Goal: Task Accomplishment & Management: Manage account settings

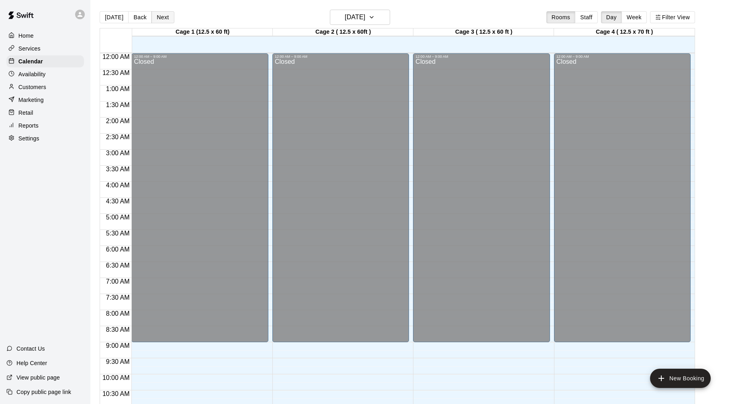
scroll to position [387, 0]
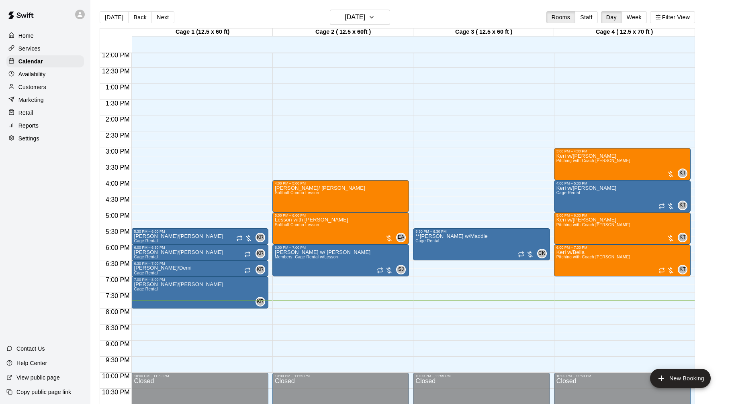
click at [151, 16] on button "Next" at bounding box center [162, 17] width 22 height 12
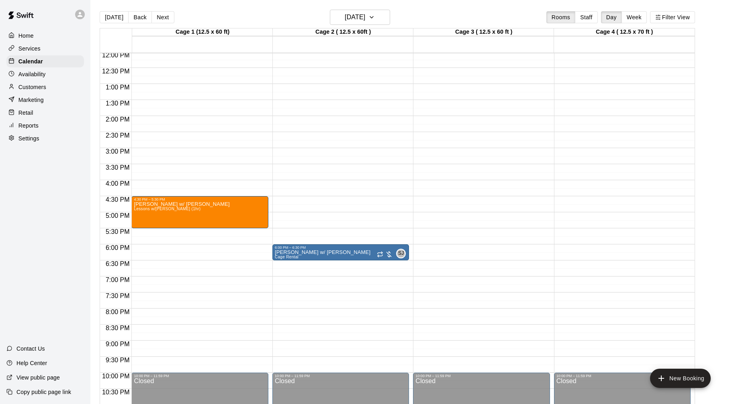
scroll to position [13, 0]
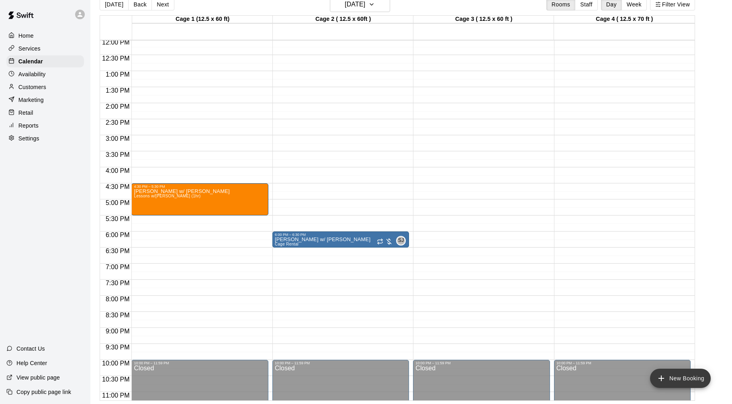
click at [659, 376] on icon "add" at bounding box center [661, 379] width 10 height 10
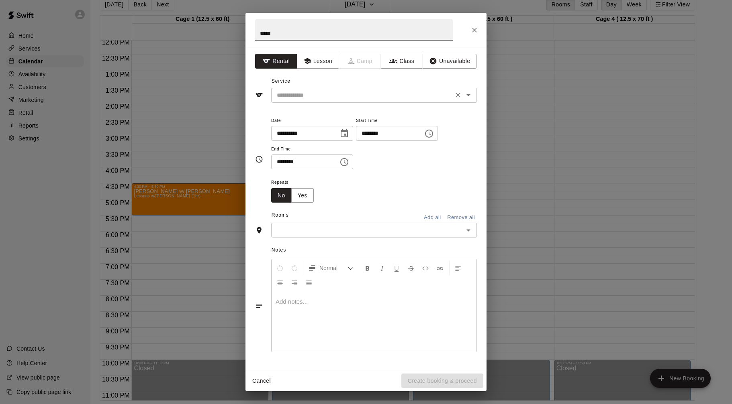
type input "*****"
click at [309, 94] on input "text" at bounding box center [362, 95] width 177 height 10
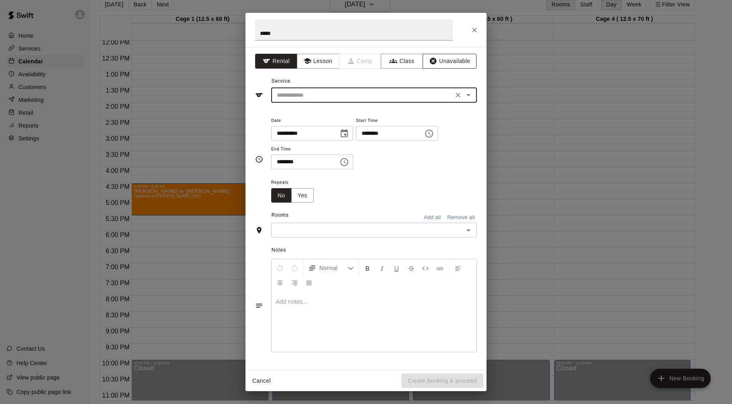
click at [441, 63] on button "Unavailable" at bounding box center [450, 61] width 54 height 15
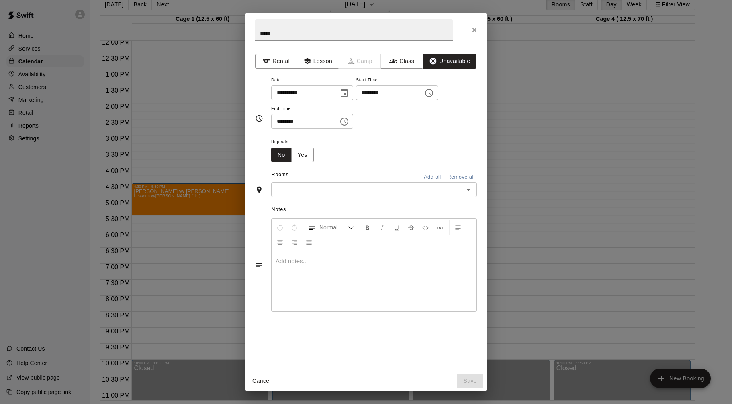
click at [371, 92] on input "********" at bounding box center [387, 93] width 62 height 15
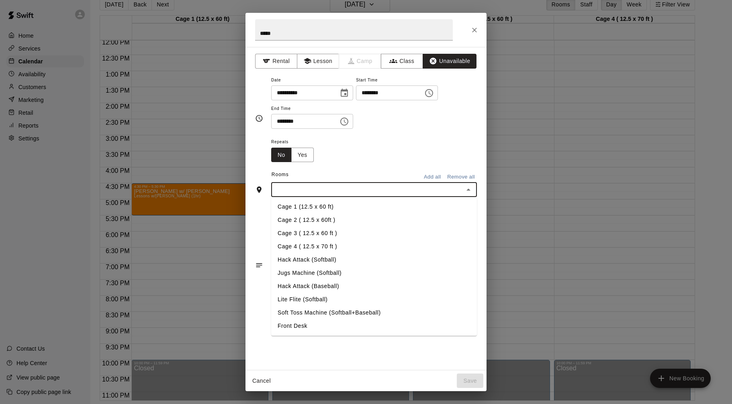
click at [407, 190] on input "text" at bounding box center [368, 190] width 188 height 10
click at [369, 90] on input "********" at bounding box center [387, 93] width 62 height 15
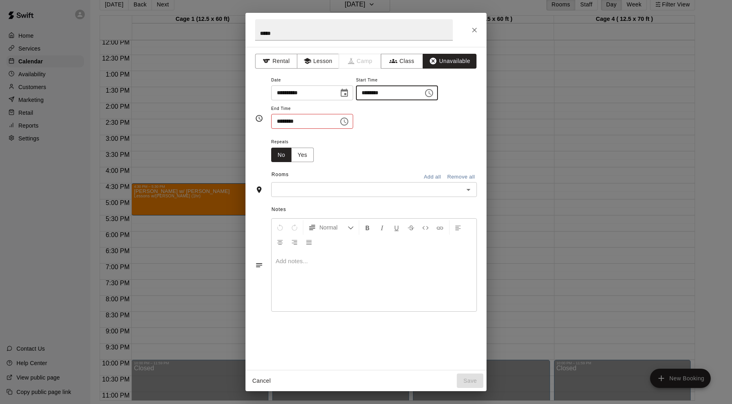
type input "********"
click at [280, 122] on input "********" at bounding box center [302, 121] width 62 height 15
type input "********"
click at [426, 173] on button "Add all" at bounding box center [432, 177] width 26 height 12
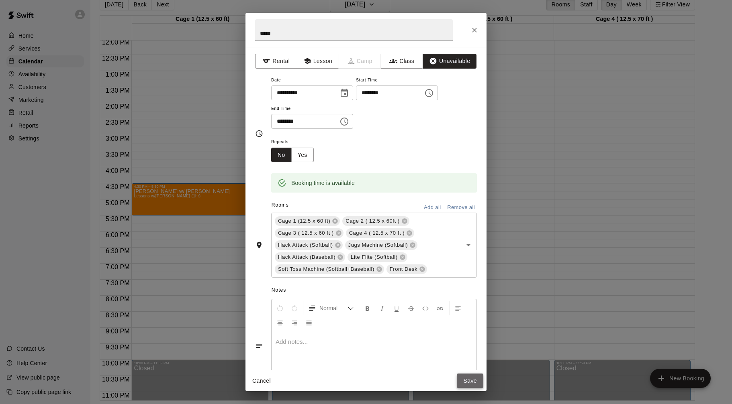
click at [474, 385] on button "Save" at bounding box center [470, 381] width 27 height 15
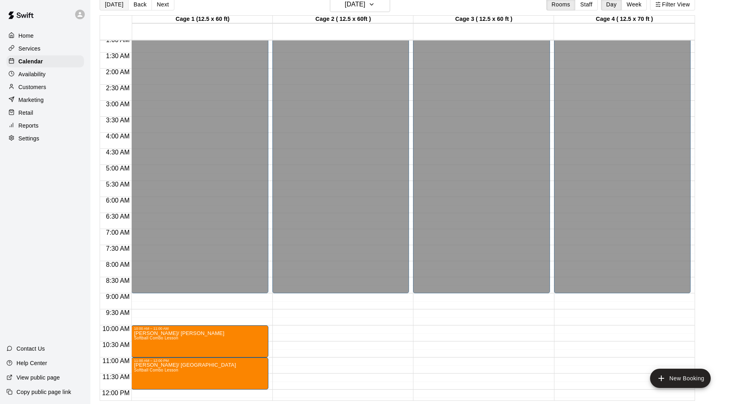
scroll to position [16, 0]
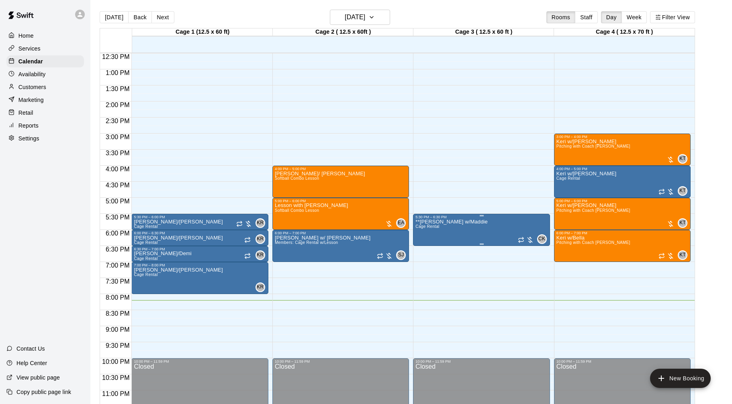
scroll to position [411, 0]
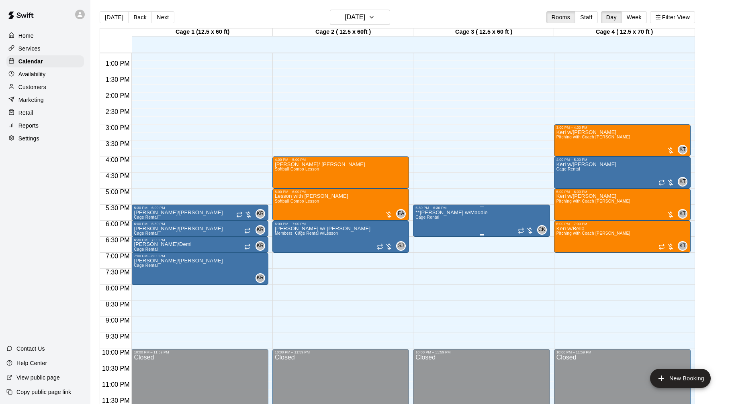
click at [465, 214] on div "**[PERSON_NAME] w/[PERSON_NAME] Rental CK 0" at bounding box center [481, 412] width 132 height 404
click at [424, 257] on icon "delete" at bounding box center [424, 256] width 6 height 7
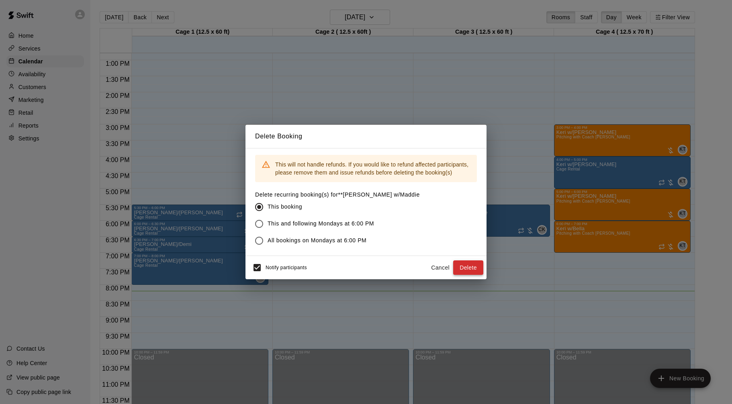
click at [476, 270] on button "Delete" at bounding box center [468, 268] width 30 height 15
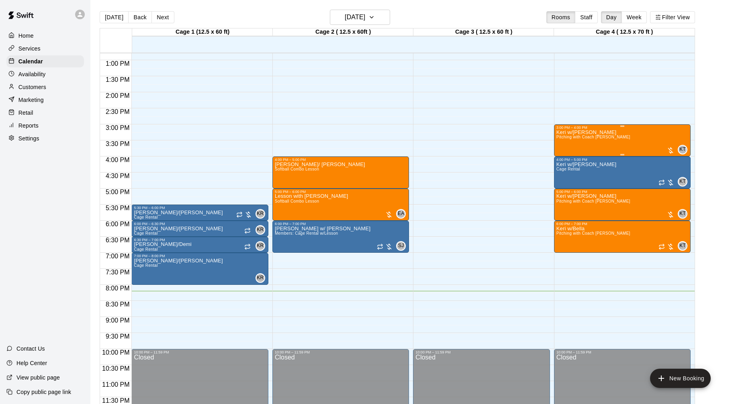
click at [666, 135] on div "Keri w/[PERSON_NAME] Pitching with Coach [PERSON_NAME] KT 0" at bounding box center [622, 332] width 132 height 404
click at [563, 157] on img "edit" at bounding box center [564, 157] width 9 height 9
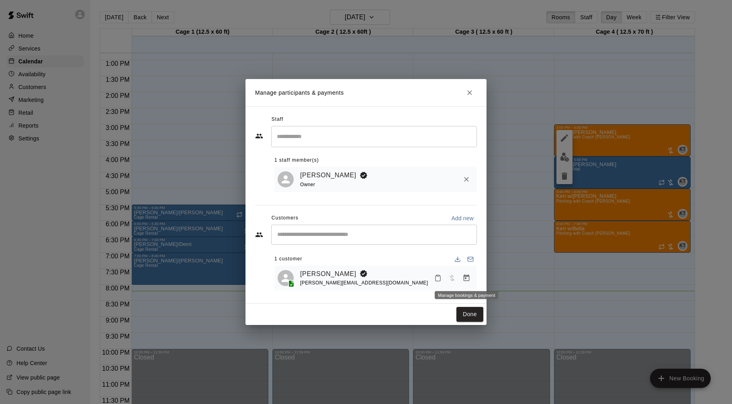
click at [466, 276] on icon "Manage bookings & payment" at bounding box center [466, 278] width 6 height 7
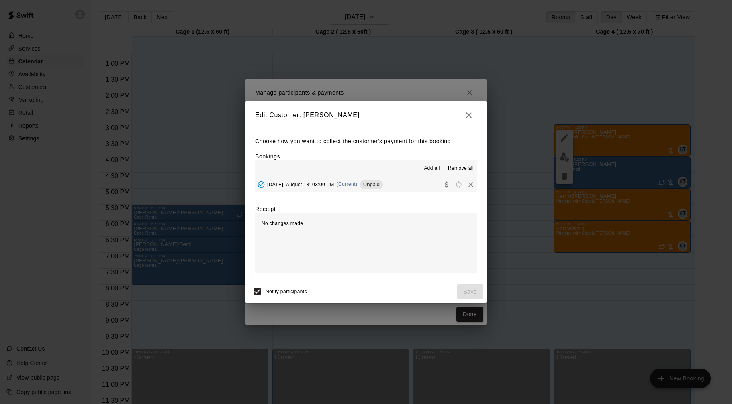
click at [405, 188] on button "[DATE], August 18: 03:00 PM (Current) Unpaid" at bounding box center [366, 184] width 222 height 15
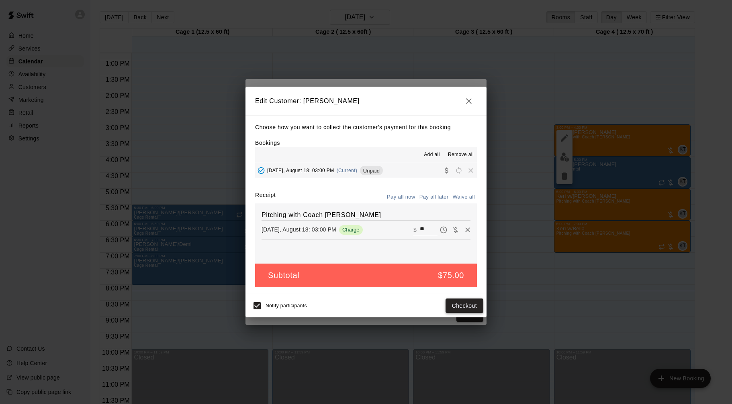
click at [457, 308] on button "Checkout" at bounding box center [464, 306] width 38 height 15
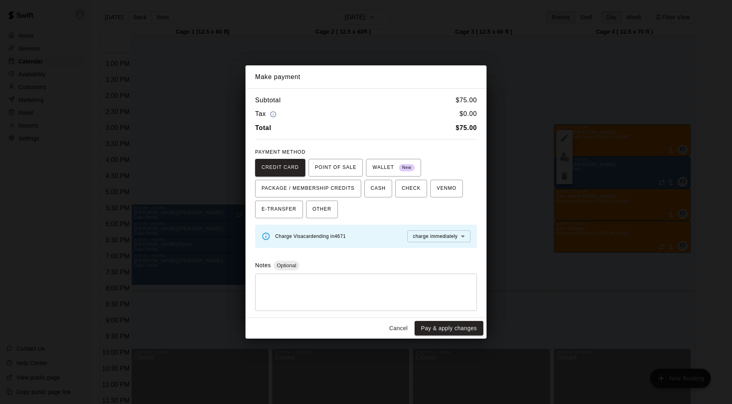
click at [453, 325] on button "Pay & apply changes" at bounding box center [448, 328] width 69 height 15
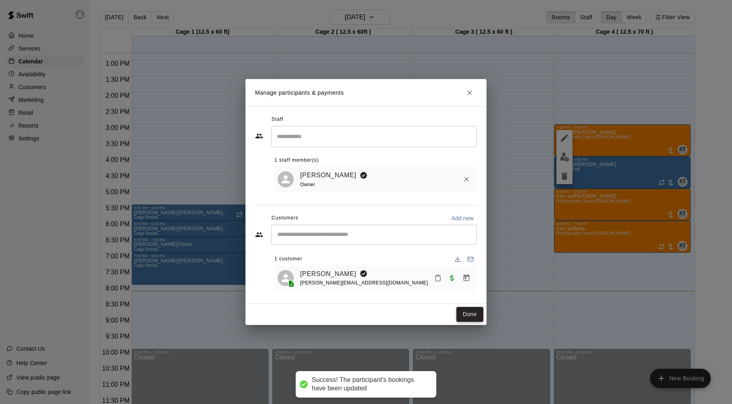
click at [474, 318] on button "Done" at bounding box center [469, 314] width 27 height 15
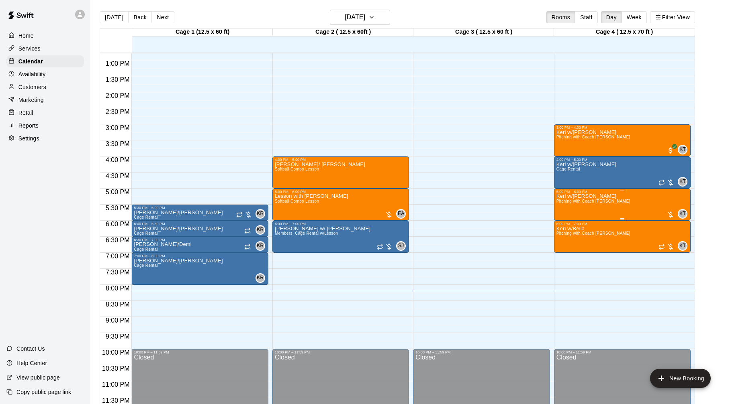
click at [671, 213] on div at bounding box center [670, 215] width 8 height 8
click at [677, 238] on img "edit" at bounding box center [674, 237] width 9 height 9
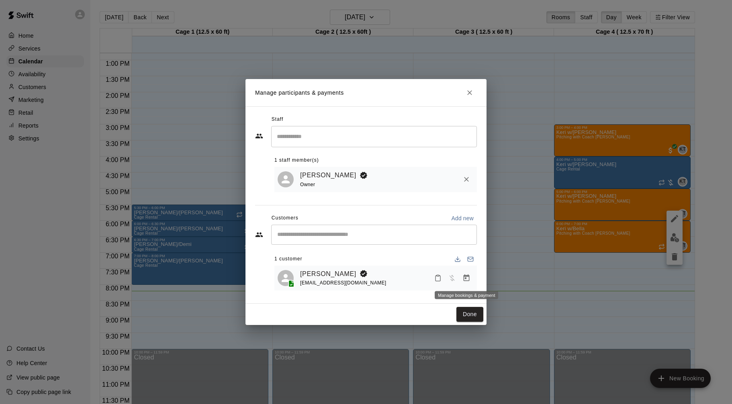
click at [469, 280] on icon "Manage bookings & payment" at bounding box center [466, 278] width 6 height 7
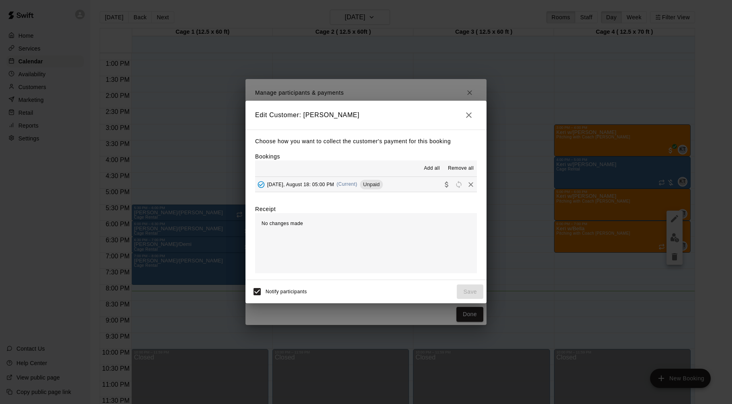
click at [386, 185] on button "[DATE], August 18: 05:00 PM (Current) Unpaid" at bounding box center [366, 184] width 222 height 15
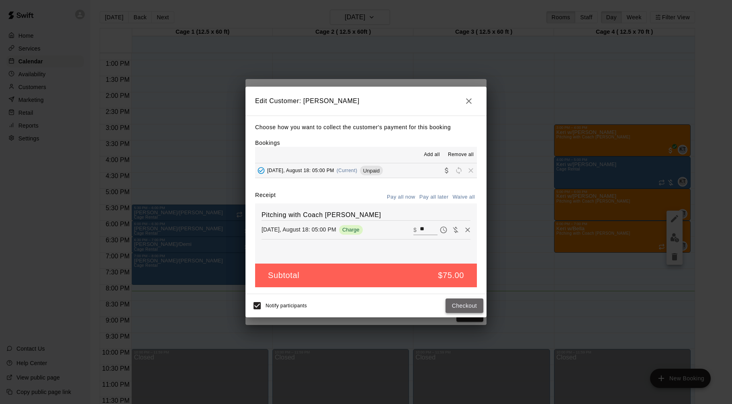
click at [457, 306] on button "Checkout" at bounding box center [464, 306] width 38 height 15
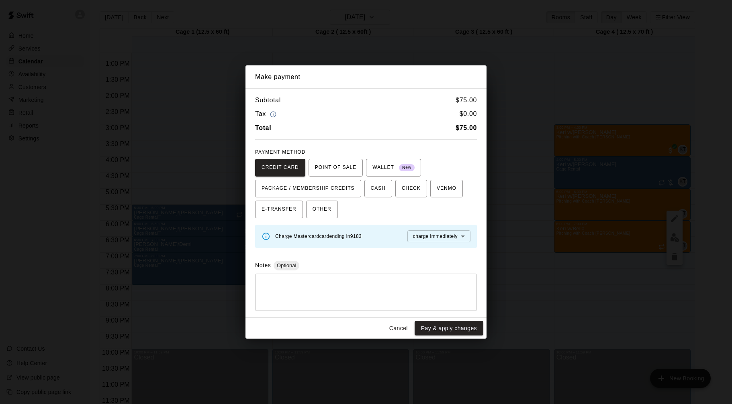
drag, startPoint x: 447, startPoint y: 324, endPoint x: 445, endPoint y: 320, distance: 4.3
click at [447, 324] on button "Pay & apply changes" at bounding box center [448, 328] width 69 height 15
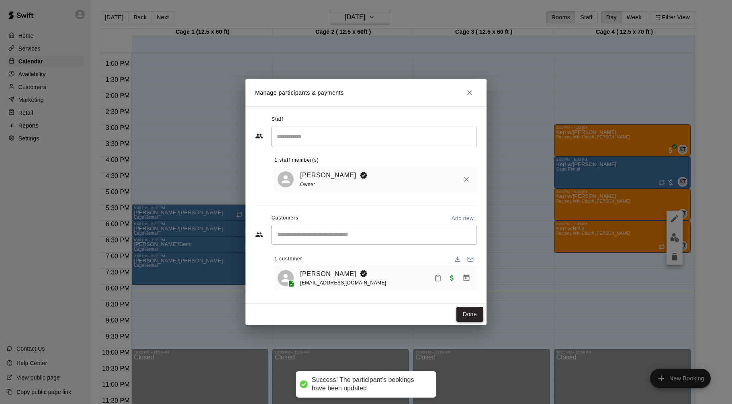
click at [466, 315] on button "Done" at bounding box center [469, 314] width 27 height 15
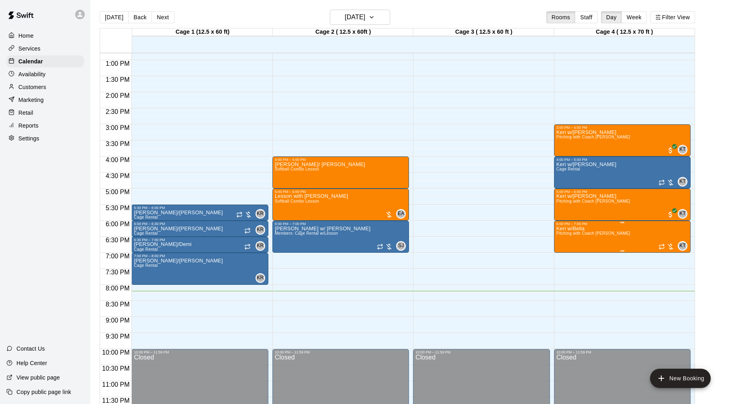
click at [672, 247] on div at bounding box center [666, 247] width 16 height 8
click at [666, 269] on img "edit" at bounding box center [666, 269] width 9 height 9
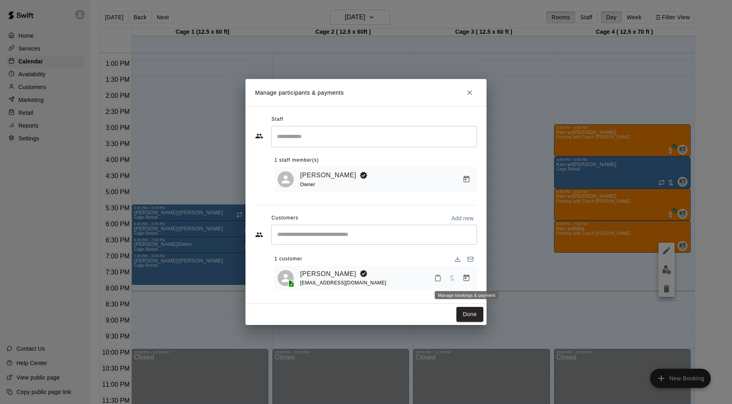
click at [471, 280] on button "Manage bookings & payment" at bounding box center [466, 278] width 14 height 14
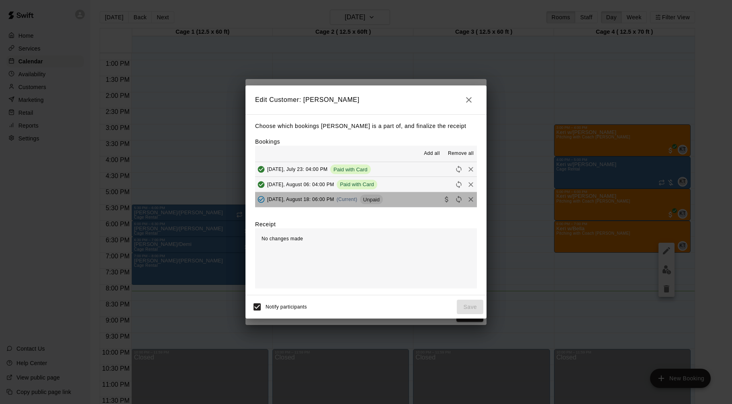
click at [396, 202] on button "[DATE], August 18: 06:00 PM (Current) Unpaid" at bounding box center [366, 199] width 222 height 15
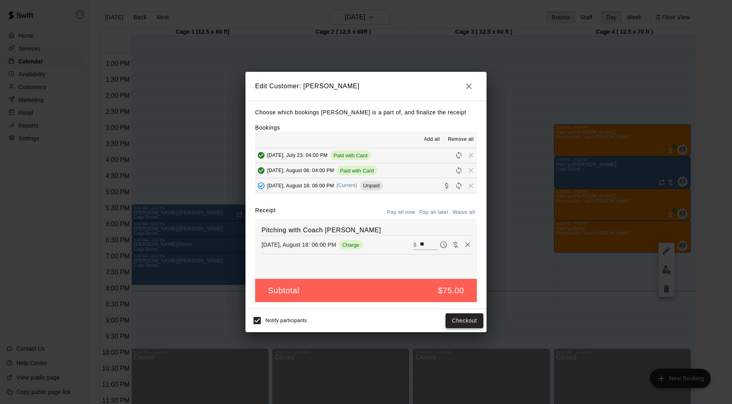
click at [457, 323] on button "Checkout" at bounding box center [464, 321] width 38 height 15
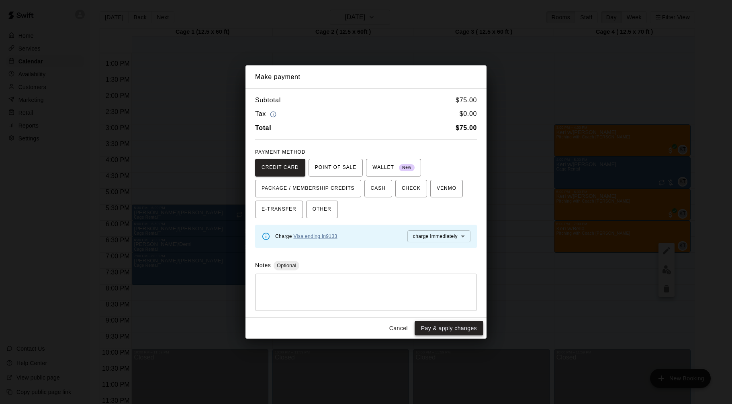
click at [444, 327] on button "Pay & apply changes" at bounding box center [448, 328] width 69 height 15
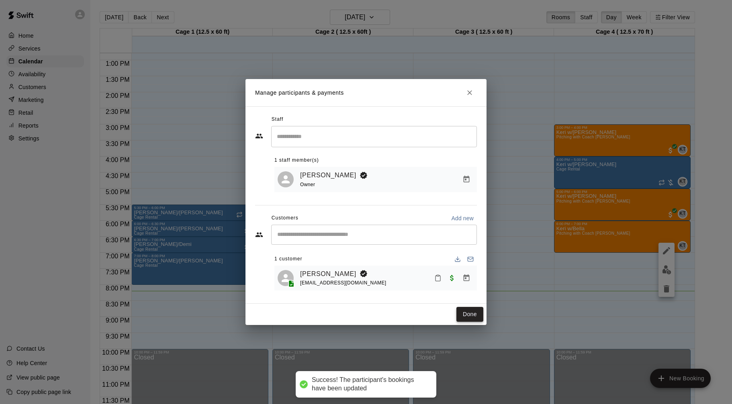
click at [469, 316] on button "Done" at bounding box center [469, 314] width 27 height 15
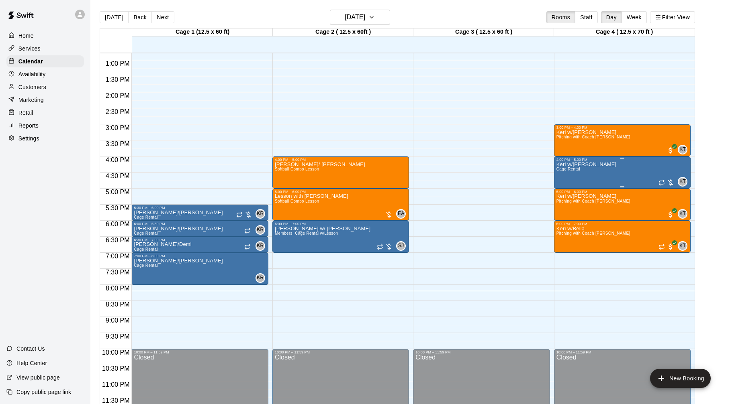
click at [672, 183] on div at bounding box center [666, 183] width 16 height 8
click at [667, 204] on img "edit" at bounding box center [666, 205] width 9 height 9
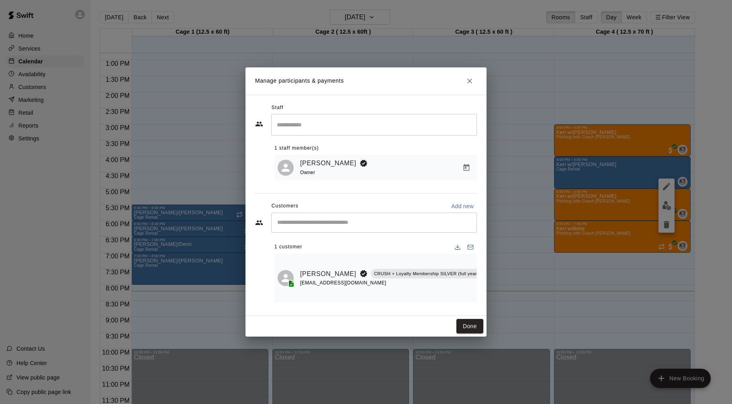
click at [418, 223] on input "Start typing to search customers..." at bounding box center [374, 223] width 198 height 8
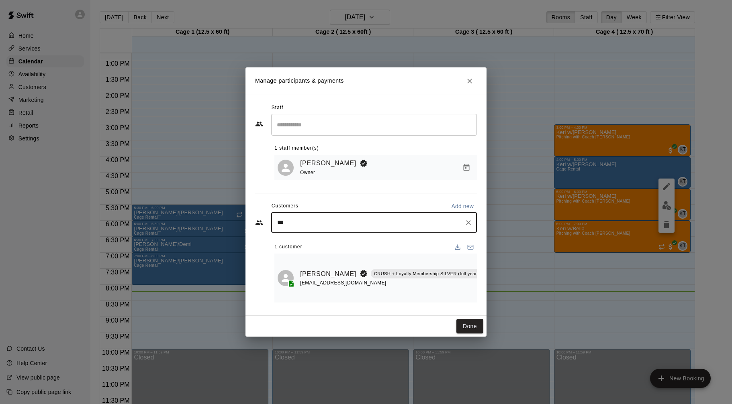
type input "****"
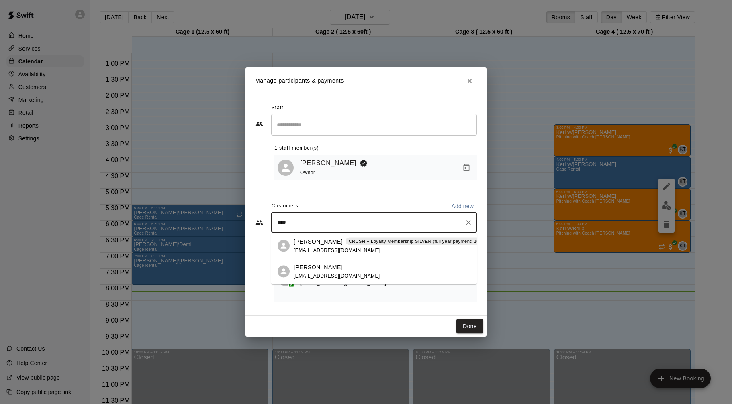
click at [367, 246] on div "[PERSON_NAME] CRUSH + Loyalty Membership SILVER (full year payment: 10% off) [E…" at bounding box center [394, 245] width 201 height 17
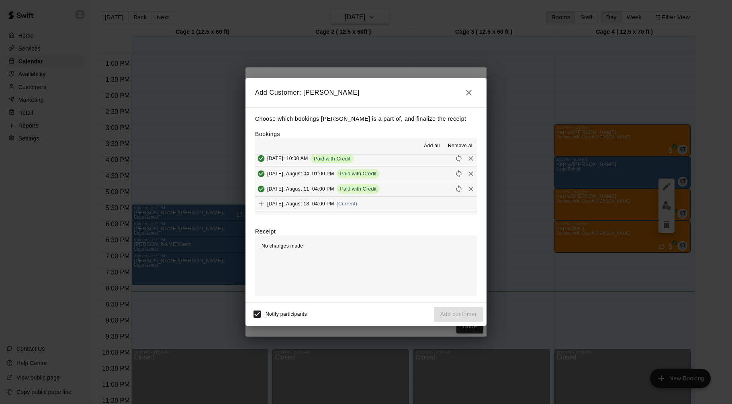
scroll to position [31, 0]
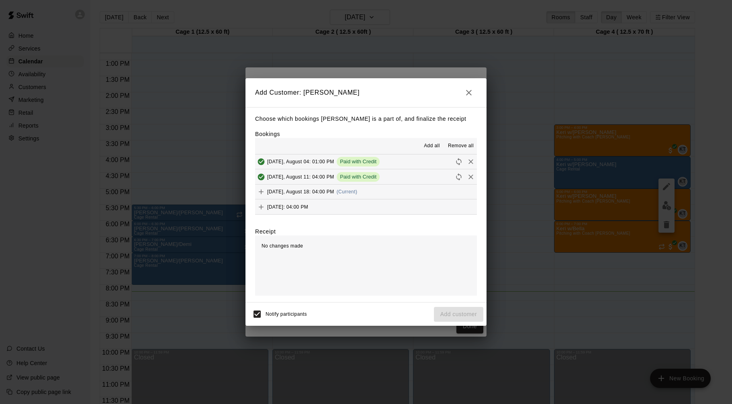
click at [382, 188] on button "[DATE], August 18: 04:00 PM (Current)" at bounding box center [366, 192] width 222 height 15
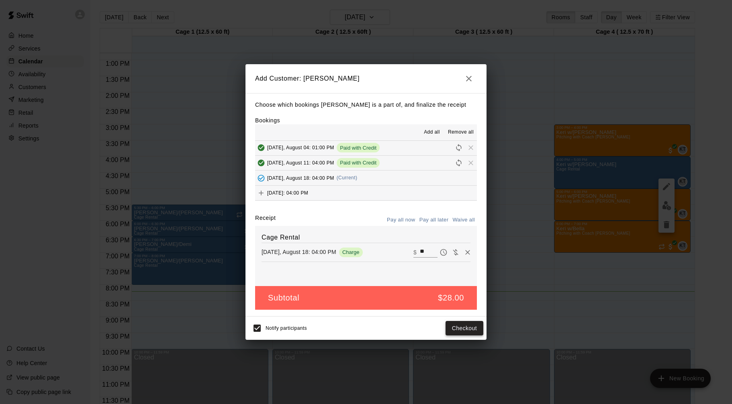
click at [471, 332] on button "Checkout" at bounding box center [464, 328] width 38 height 15
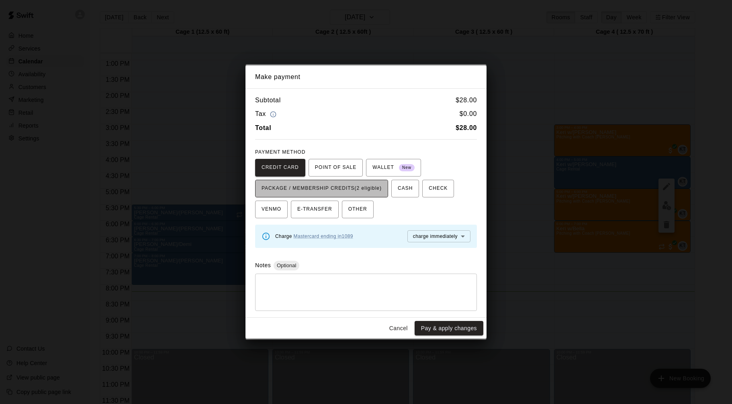
click at [370, 192] on span "PACKAGE / MEMBERSHIP CREDITS (2 eligible)" at bounding box center [321, 188] width 120 height 13
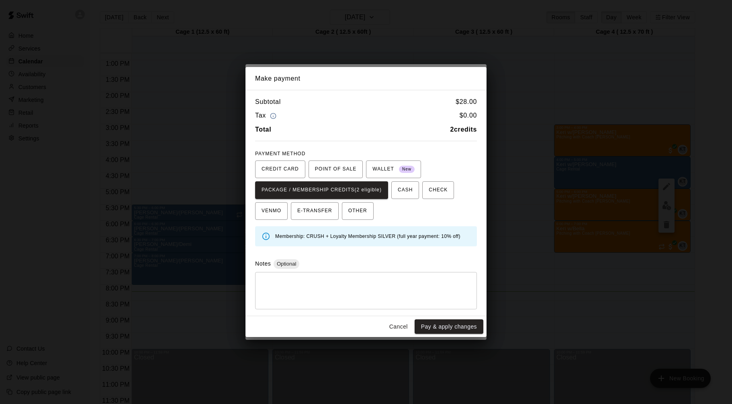
click at [434, 323] on button "Pay & apply changes" at bounding box center [448, 327] width 69 height 15
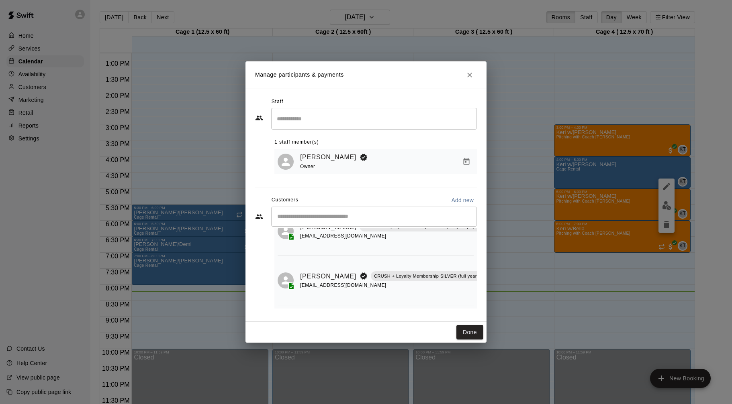
scroll to position [41, 27]
click at [496, 294] on icon "Manage bookings & payment" at bounding box center [500, 295] width 8 height 8
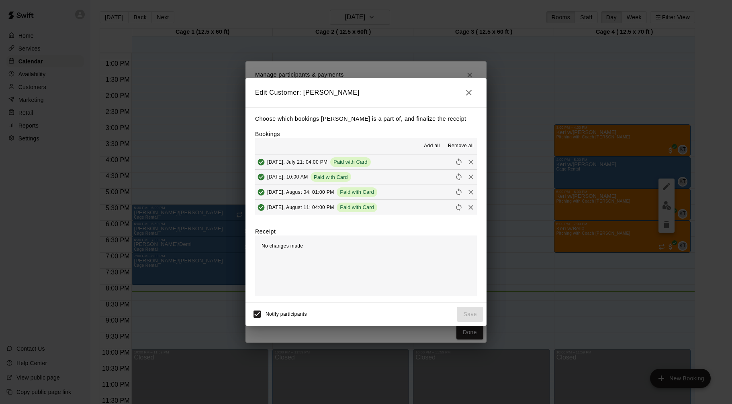
scroll to position [31, 0]
click at [321, 191] on span "[DATE], August 18: 04:00 PM" at bounding box center [300, 192] width 67 height 6
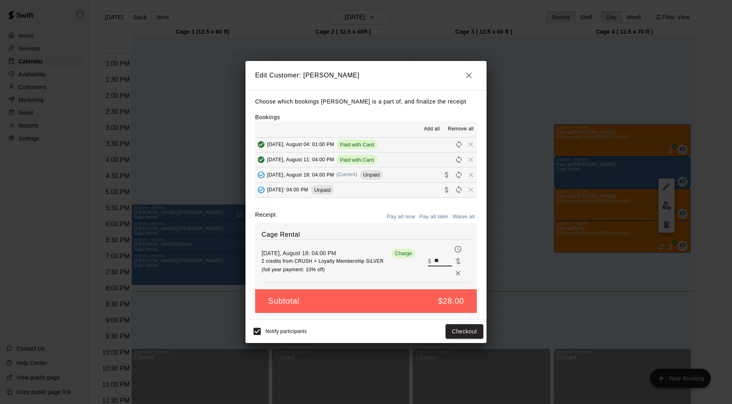
click at [437, 260] on input "**" at bounding box center [443, 261] width 18 height 10
type input "**"
click at [465, 335] on button "Checkout" at bounding box center [464, 332] width 38 height 15
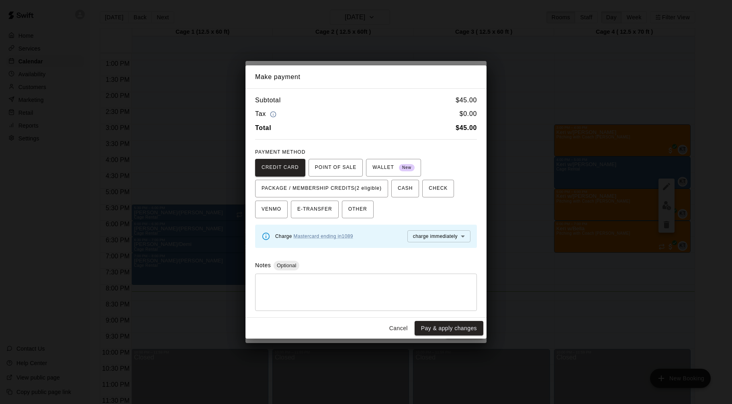
drag, startPoint x: 442, startPoint y: 329, endPoint x: 447, endPoint y: 328, distance: 4.8
click at [442, 329] on button "Pay & apply changes" at bounding box center [448, 328] width 69 height 15
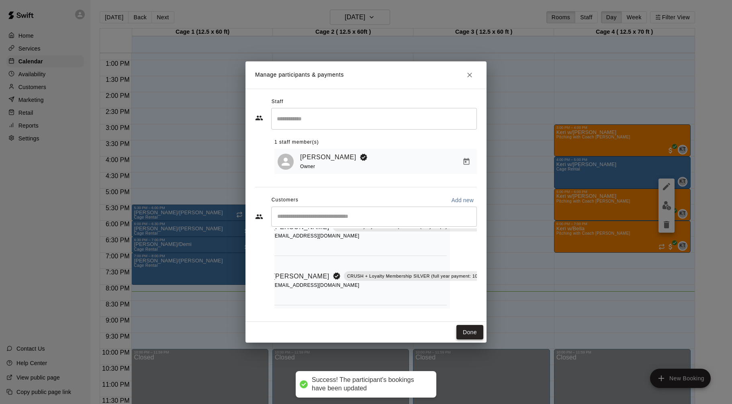
click at [463, 332] on button "Done" at bounding box center [469, 332] width 27 height 15
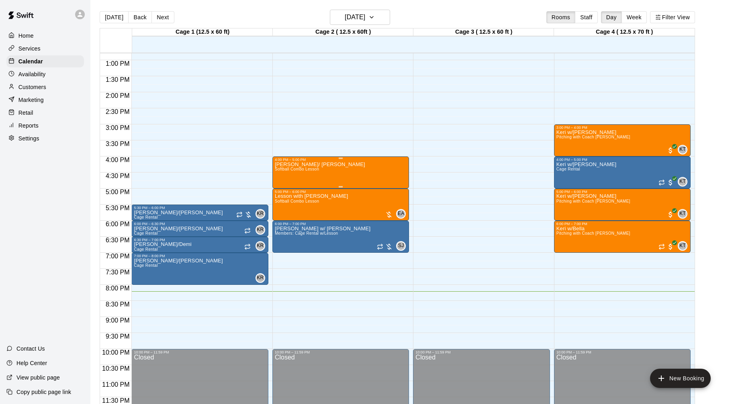
click at [367, 159] on div "4:00 PM – 5:00 PM" at bounding box center [341, 160] width 132 height 4
click at [284, 184] on img "edit" at bounding box center [282, 184] width 9 height 9
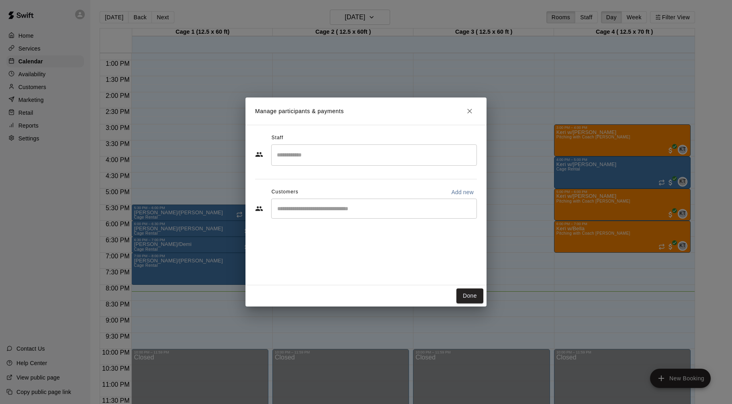
click at [330, 150] on input "Search staff" at bounding box center [374, 155] width 198 height 14
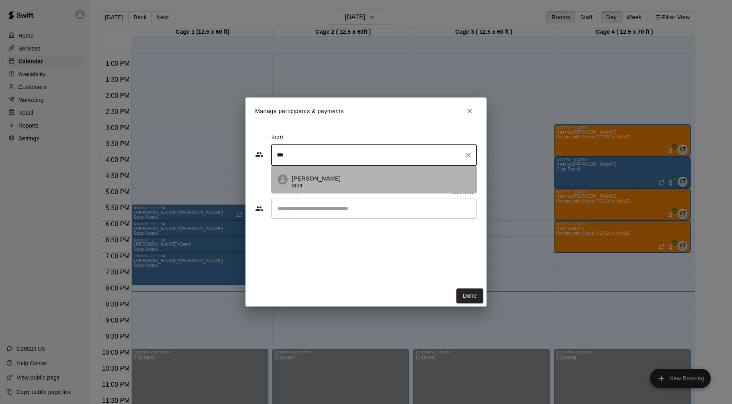
click at [316, 176] on p "[PERSON_NAME]" at bounding box center [316, 179] width 49 height 8
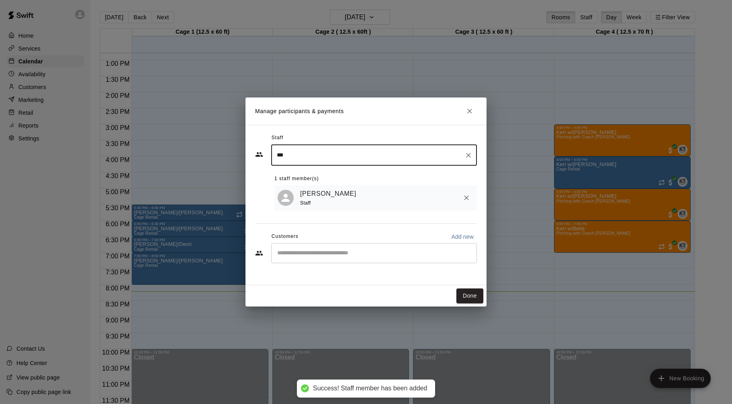
type input "***"
click at [370, 255] on input "Start typing to search customers..." at bounding box center [374, 253] width 198 height 8
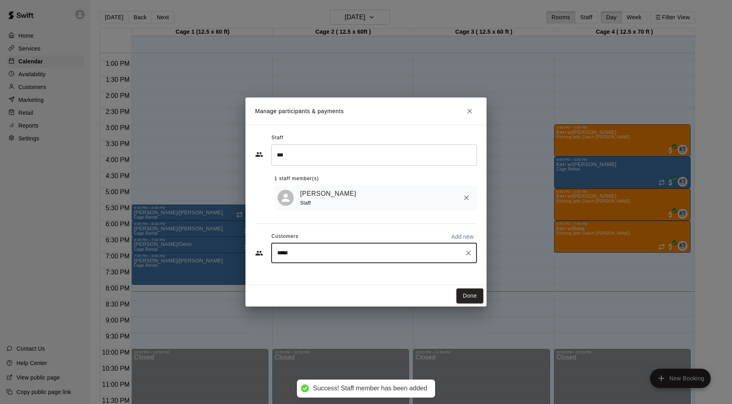
type input "******"
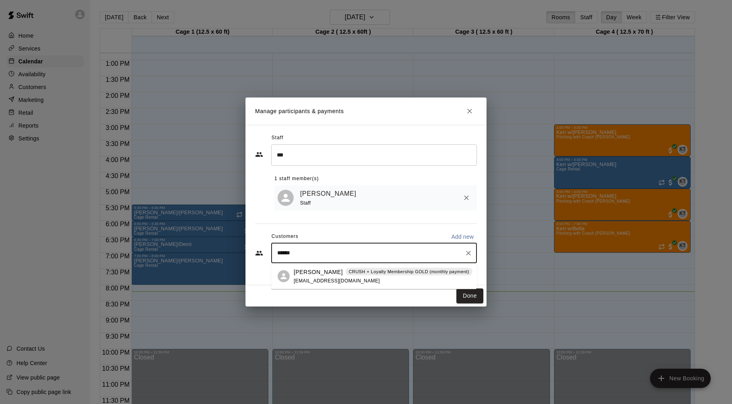
click at [303, 275] on p "[PERSON_NAME]" at bounding box center [318, 272] width 49 height 8
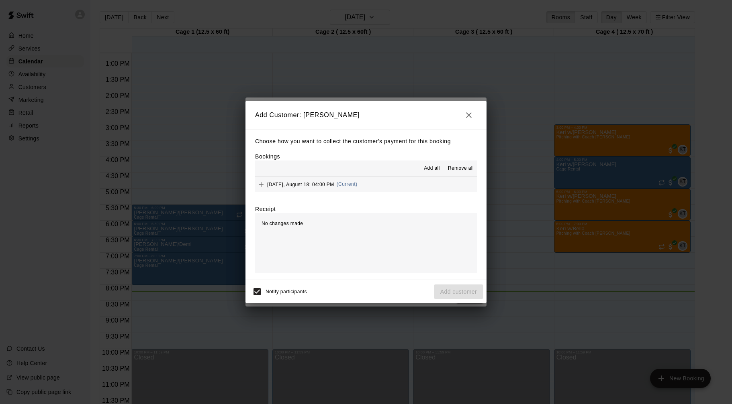
click at [406, 189] on button "[DATE], August 18: 04:00 PM (Current)" at bounding box center [366, 184] width 222 height 15
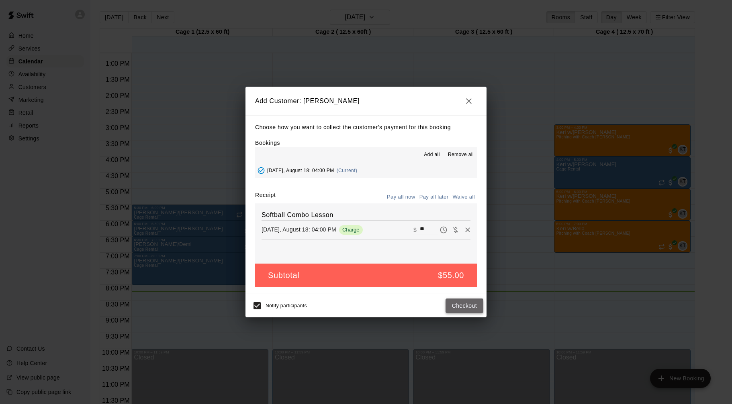
click at [470, 307] on button "Checkout" at bounding box center [464, 306] width 38 height 15
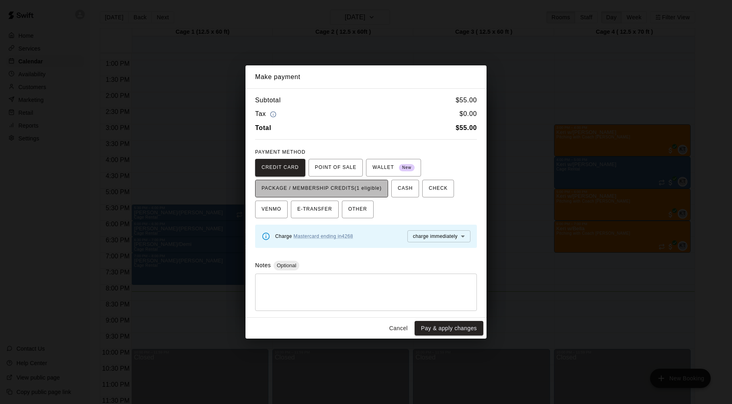
click at [382, 192] on span "PACKAGE / MEMBERSHIP CREDITS (1 eligible)" at bounding box center [321, 188] width 120 height 13
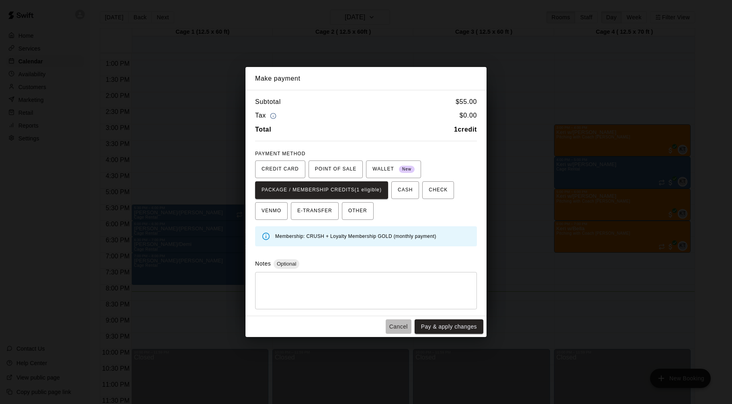
drag, startPoint x: 401, startPoint y: 327, endPoint x: 404, endPoint y: 311, distance: 16.0
click at [401, 327] on button "Cancel" at bounding box center [399, 327] width 26 height 15
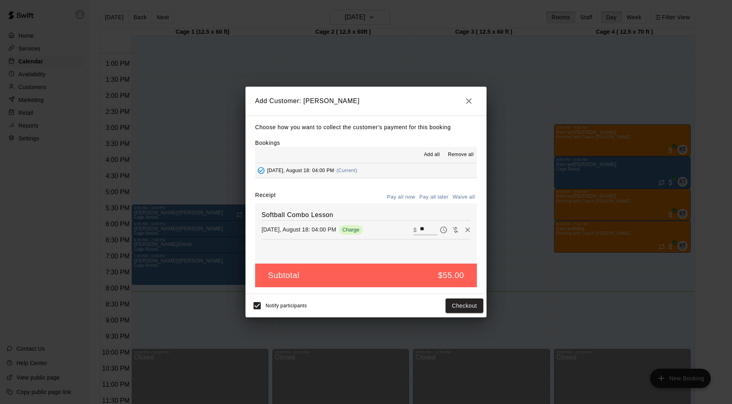
click at [425, 229] on input "**" at bounding box center [429, 230] width 18 height 10
type input "**"
click at [471, 302] on button "Checkout" at bounding box center [464, 306] width 38 height 15
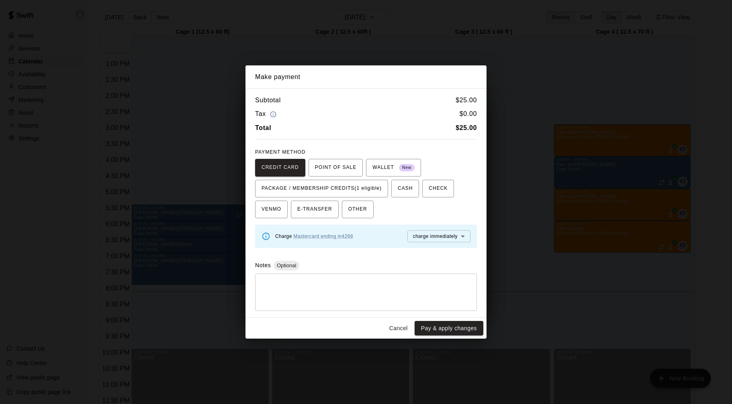
click at [464, 329] on button "Pay & apply changes" at bounding box center [448, 328] width 69 height 15
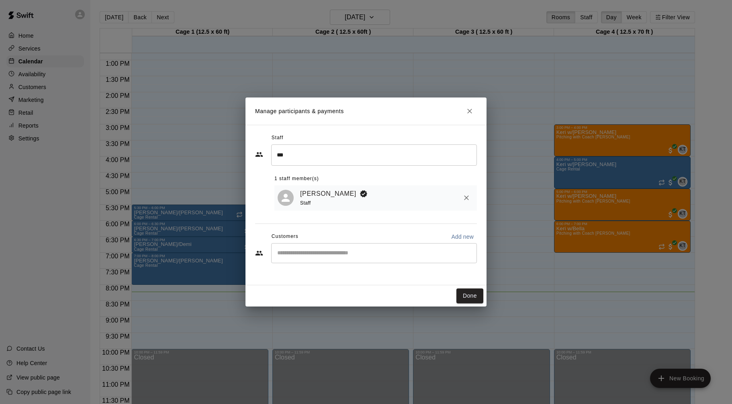
click at [433, 250] on input "Start typing to search customers..." at bounding box center [374, 253] width 198 height 8
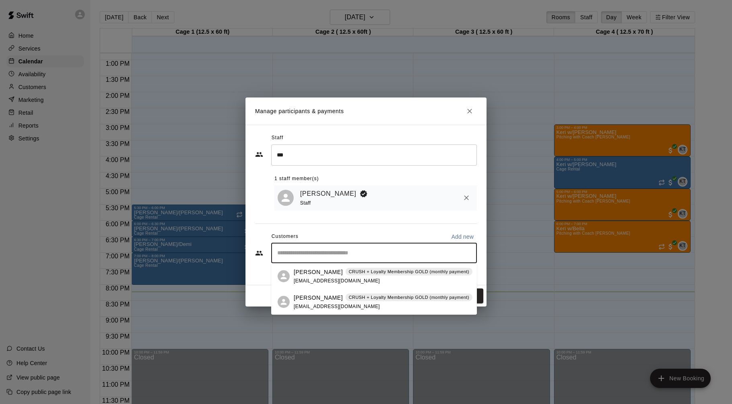
click at [405, 280] on div "[PERSON_NAME] CRUSH + Loyalty Membership GOLD (monthly payment) [EMAIL_ADDRESS]…" at bounding box center [383, 276] width 179 height 17
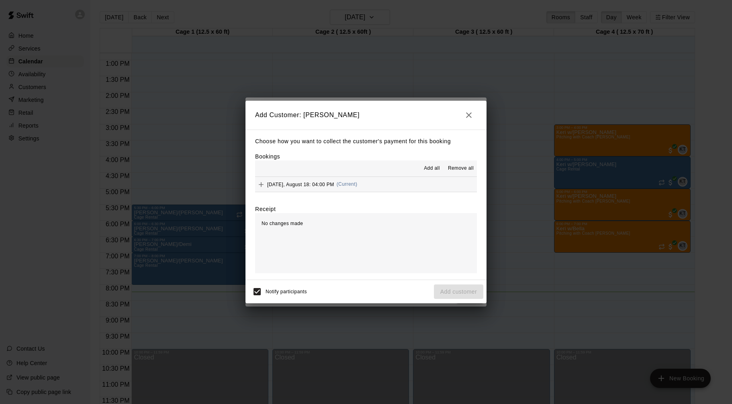
click at [398, 184] on button "[DATE], August 18: 04:00 PM (Current)" at bounding box center [366, 184] width 222 height 15
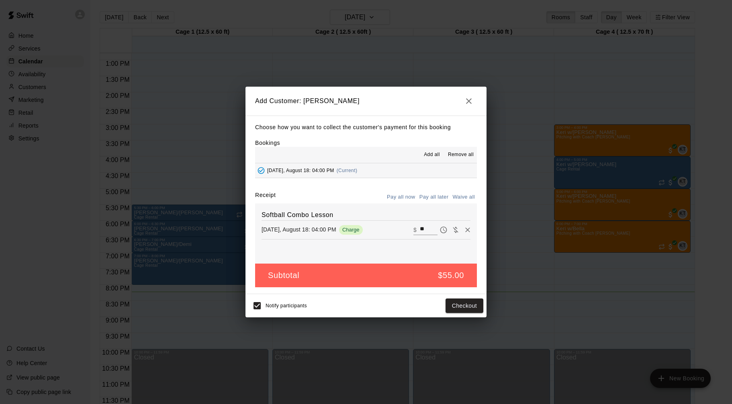
click at [422, 227] on input "**" at bounding box center [429, 230] width 18 height 10
type input "**"
click at [470, 311] on button "Checkout" at bounding box center [464, 306] width 38 height 15
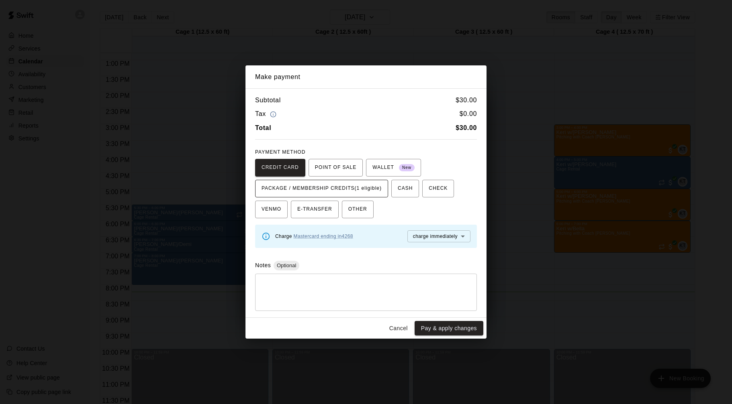
click at [363, 192] on span "PACKAGE / MEMBERSHIP CREDITS (1 eligible)" at bounding box center [321, 188] width 120 height 13
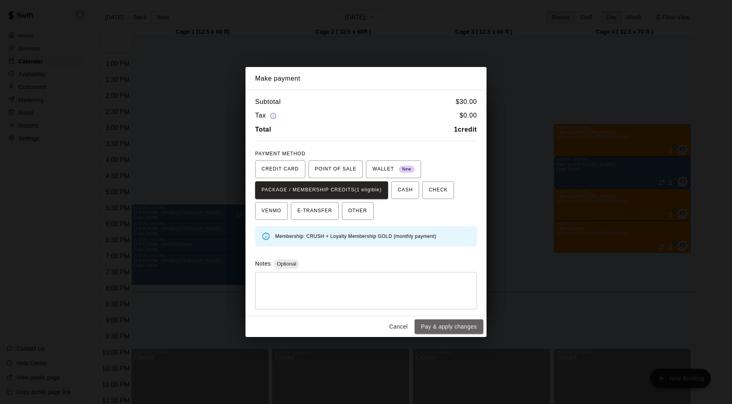
click at [449, 327] on button "Pay & apply changes" at bounding box center [448, 327] width 69 height 15
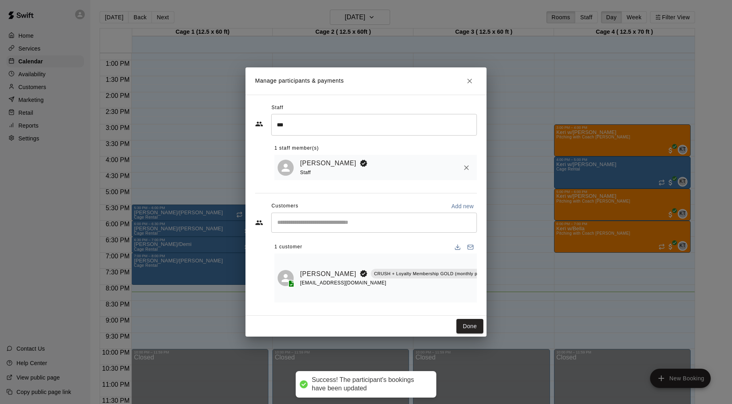
click at [426, 225] on input "Start typing to search customers..." at bounding box center [374, 223] width 198 height 8
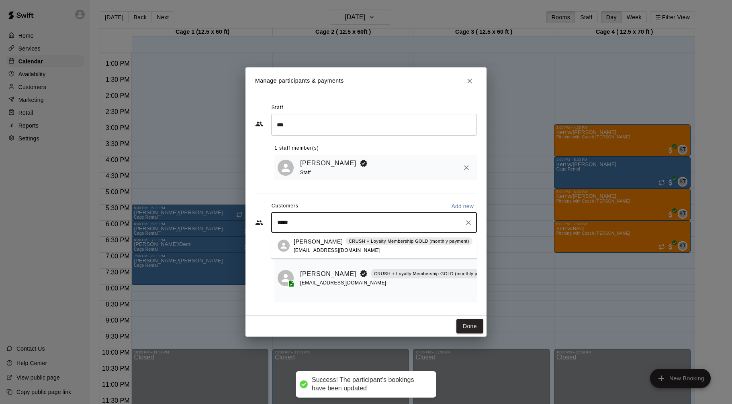
type input "******"
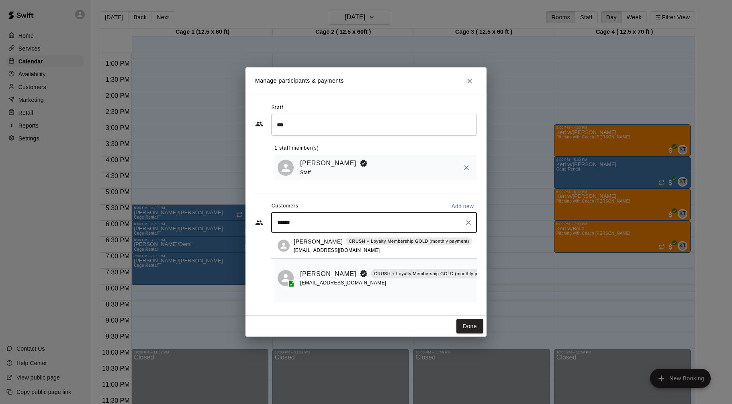
click at [425, 245] on div "[PERSON_NAME] Short CRUSH + Loyalty Membership GOLD (monthly payment) [EMAIL_AD…" at bounding box center [383, 245] width 179 height 17
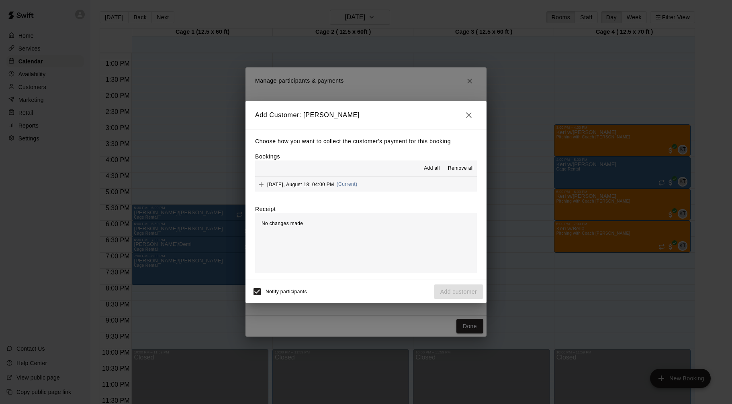
click at [386, 184] on button "[DATE], August 18: 04:00 PM (Current)" at bounding box center [366, 184] width 222 height 15
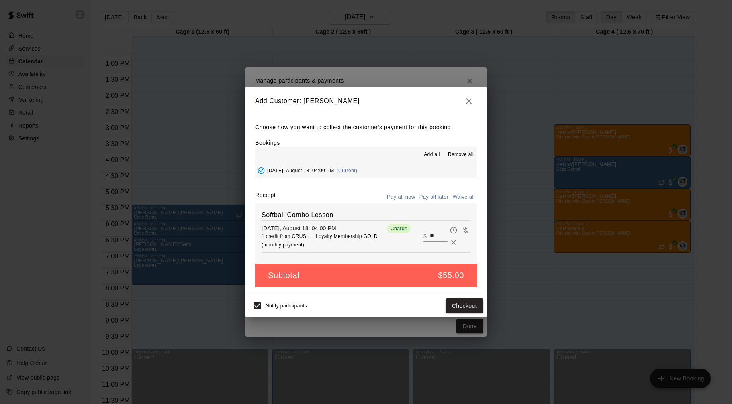
click at [434, 233] on input "**" at bounding box center [439, 236] width 18 height 10
type input "**"
click at [470, 305] on button "Checkout" at bounding box center [464, 306] width 38 height 15
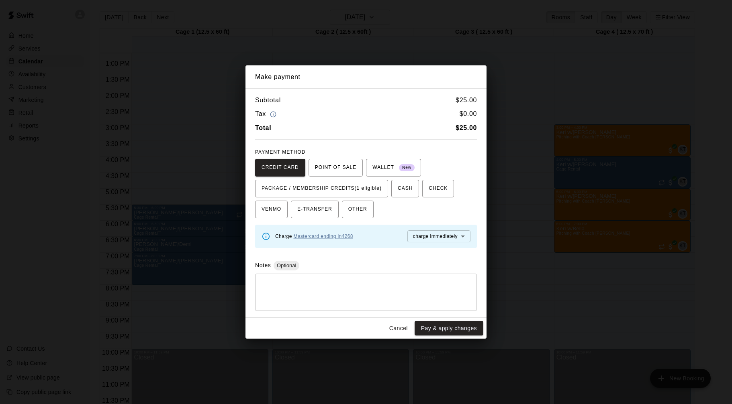
click at [451, 329] on button "Pay & apply changes" at bounding box center [448, 328] width 69 height 15
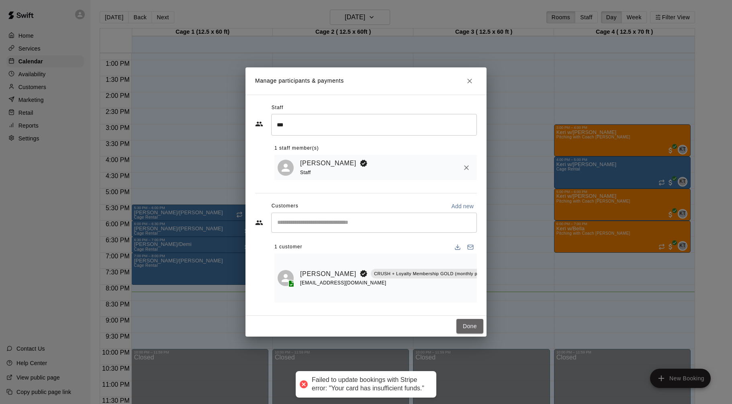
drag, startPoint x: 472, startPoint y: 331, endPoint x: 476, endPoint y: 318, distance: 13.8
click at [472, 331] on button "Done" at bounding box center [469, 326] width 27 height 15
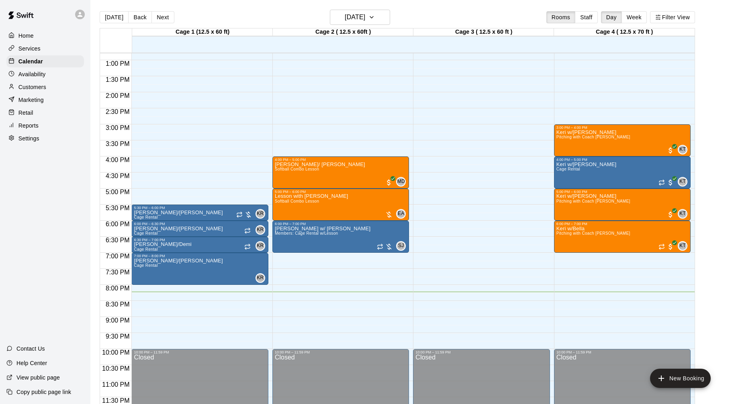
click at [47, 88] on div "Customers" at bounding box center [45, 87] width 78 height 12
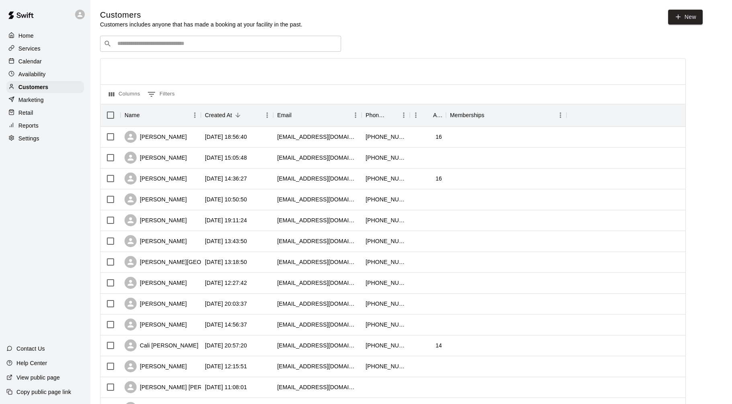
click at [184, 43] on input "Search customers by name or email" at bounding box center [226, 44] width 223 height 8
type input "*****"
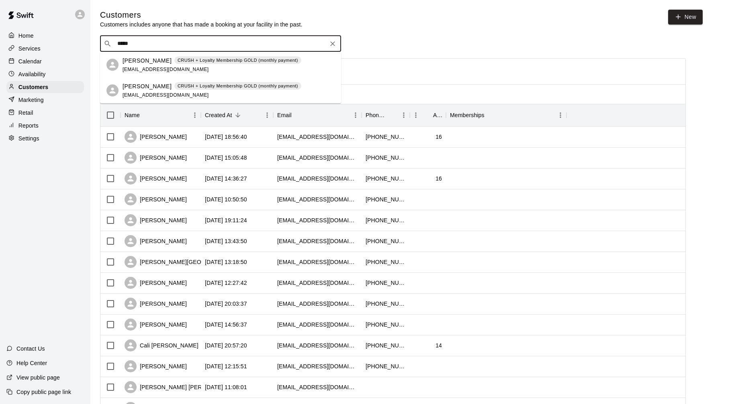
click at [156, 90] on div "[PERSON_NAME] Short CRUSH + Loyalty Membership GOLD (monthly payment) [EMAIL_AD…" at bounding box center [211, 90] width 179 height 17
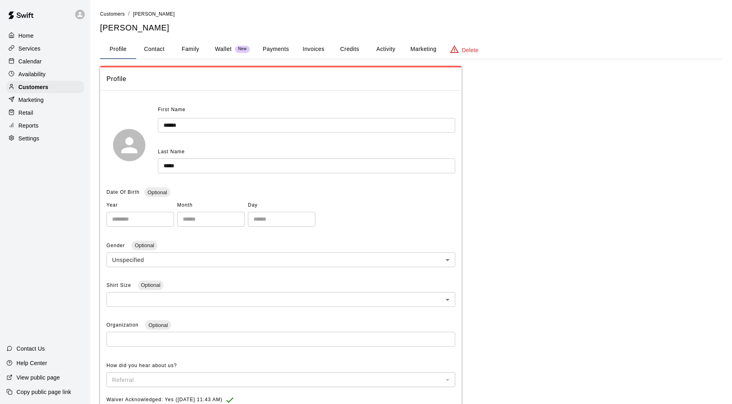
click at [276, 54] on button "Payments" at bounding box center [275, 49] width 39 height 19
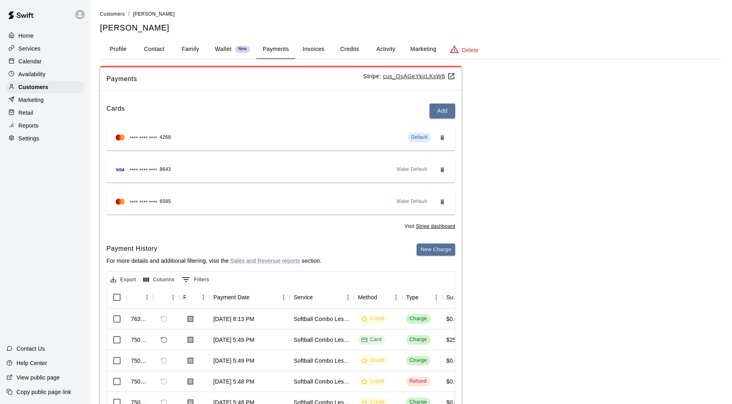
click at [404, 168] on span "Make Default" at bounding box center [412, 170] width 31 height 8
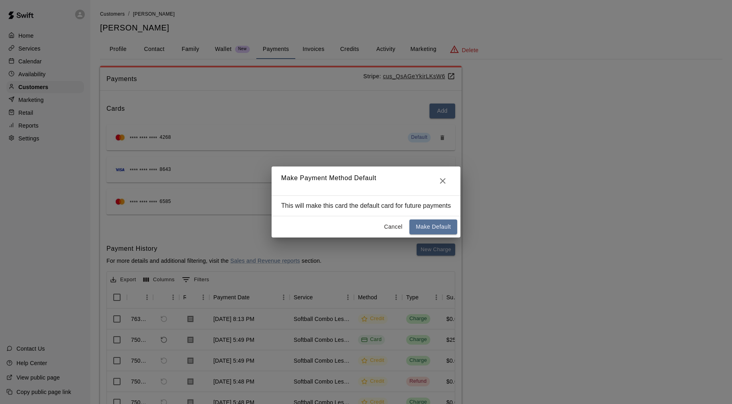
click at [440, 233] on button "Make Default" at bounding box center [433, 227] width 48 height 15
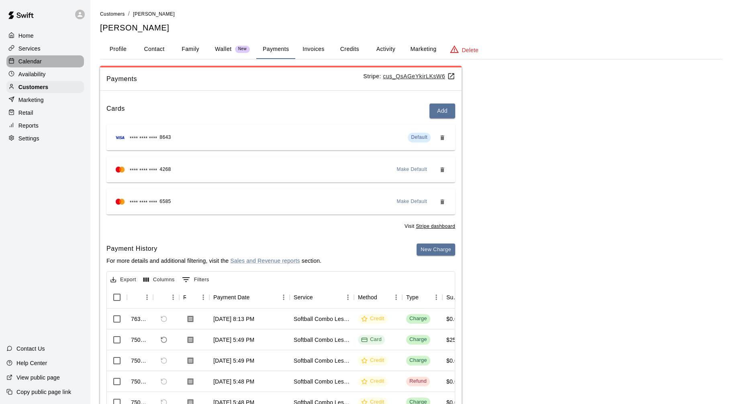
click at [42, 63] on div "Calendar" at bounding box center [45, 61] width 78 height 12
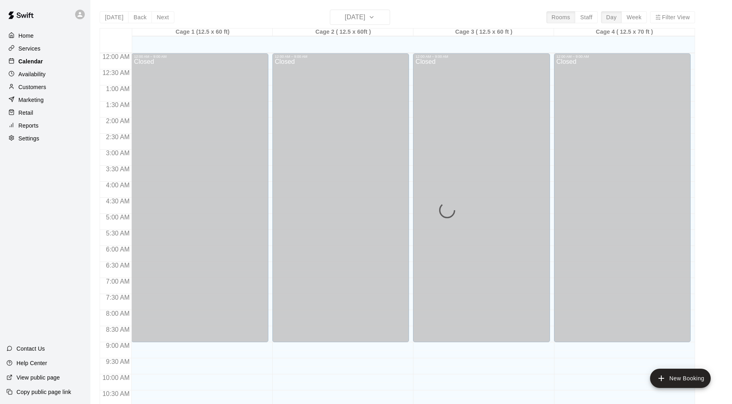
scroll to position [387, 0]
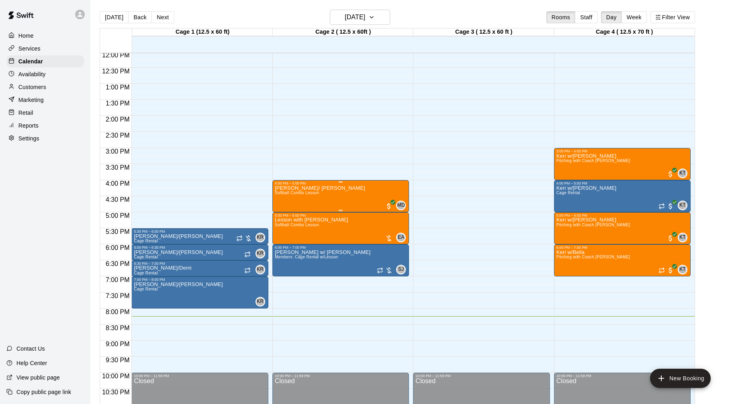
click at [350, 200] on div "[PERSON_NAME]/ Hayden Softball Combo Lesson MD 0" at bounding box center [341, 388] width 132 height 404
click at [288, 214] on button "edit" at bounding box center [283, 213] width 16 height 16
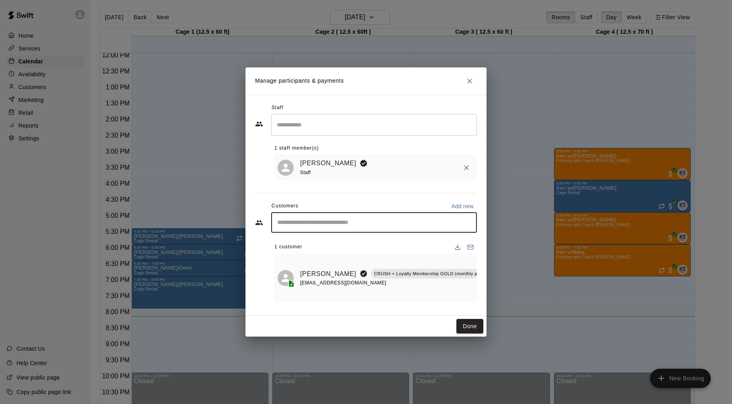
click at [386, 221] on input "Start typing to search customers..." at bounding box center [374, 223] width 198 height 8
type input "***"
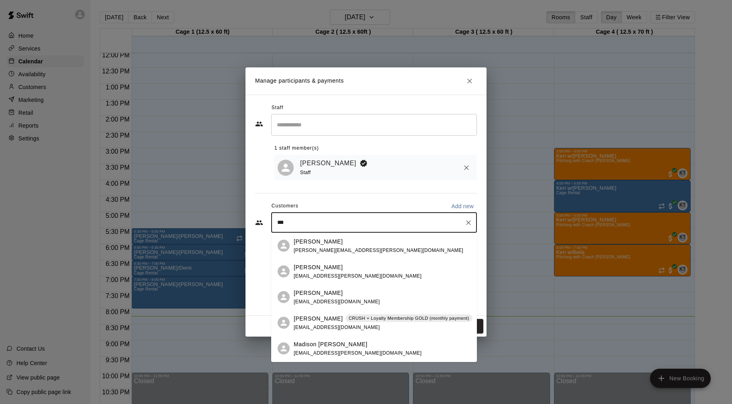
click at [359, 316] on p "CRUSH + Loyalty Membership GOLD (monthly payment)" at bounding box center [409, 318] width 120 height 7
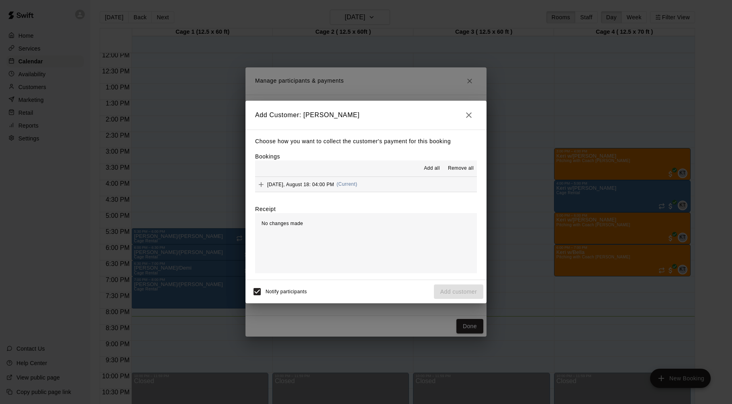
click at [380, 187] on button "[DATE], August 18: 04:00 PM (Current)" at bounding box center [366, 184] width 222 height 15
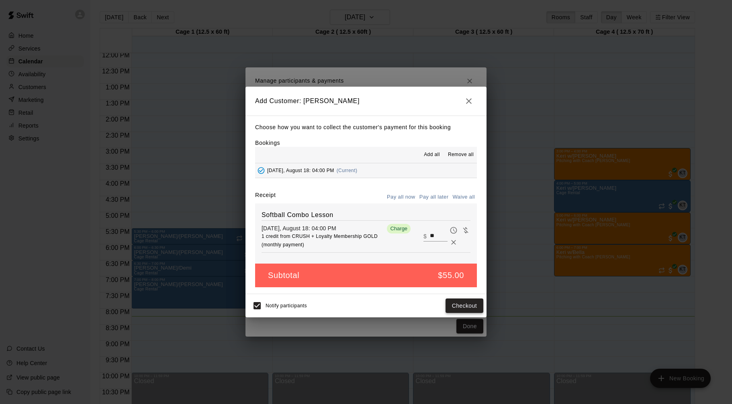
click at [460, 306] on button "Checkout" at bounding box center [464, 306] width 38 height 15
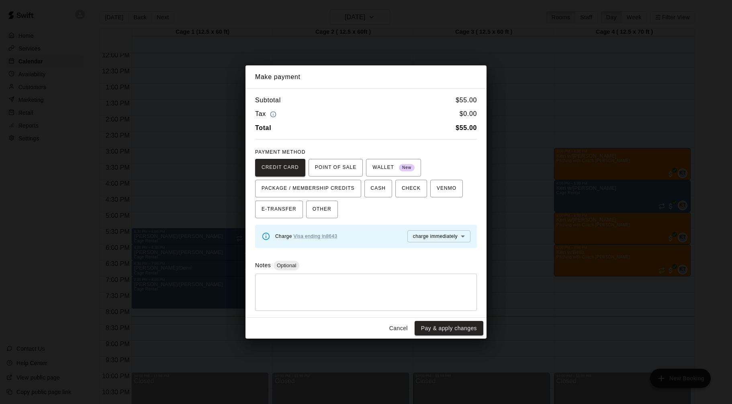
click at [393, 322] on button "Cancel" at bounding box center [399, 328] width 26 height 15
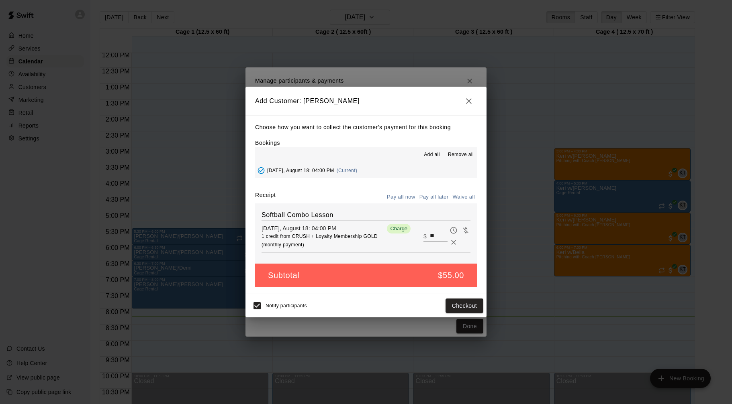
click at [429, 235] on div "​ $ **" at bounding box center [435, 236] width 24 height 10
click at [437, 237] on input "**" at bounding box center [439, 236] width 18 height 10
type input "**"
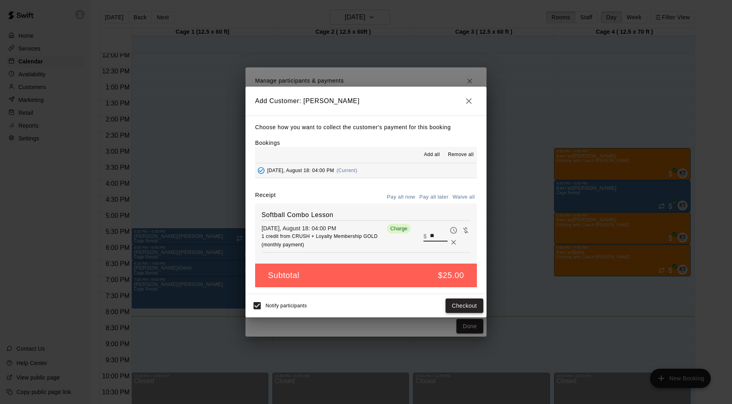
click at [461, 304] on button "Checkout" at bounding box center [464, 306] width 38 height 15
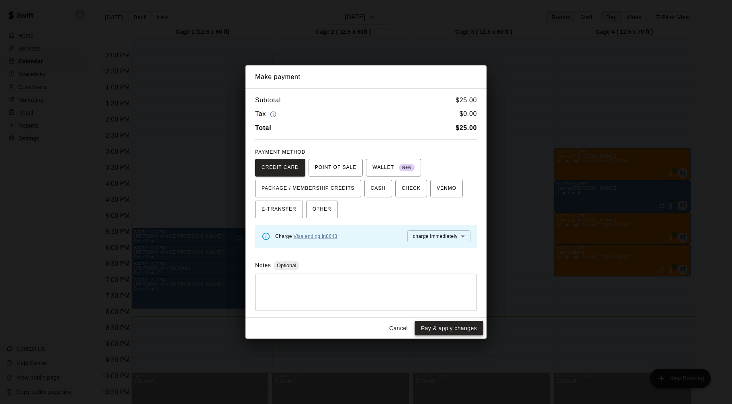
click at [463, 331] on button "Pay & apply changes" at bounding box center [448, 328] width 69 height 15
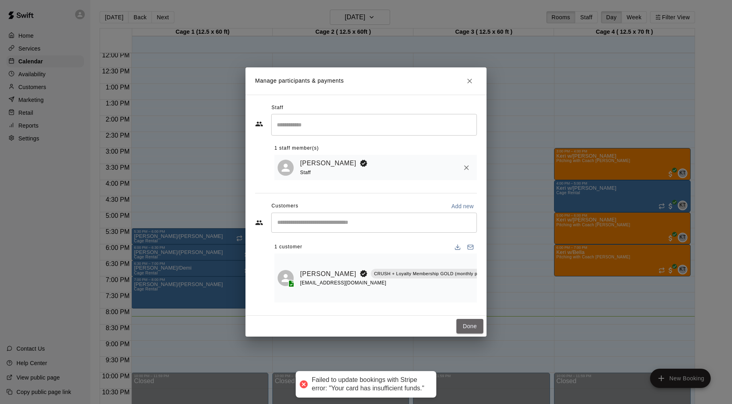
drag, startPoint x: 465, startPoint y: 329, endPoint x: 437, endPoint y: 315, distance: 30.9
click at [465, 329] on button "Done" at bounding box center [469, 326] width 27 height 15
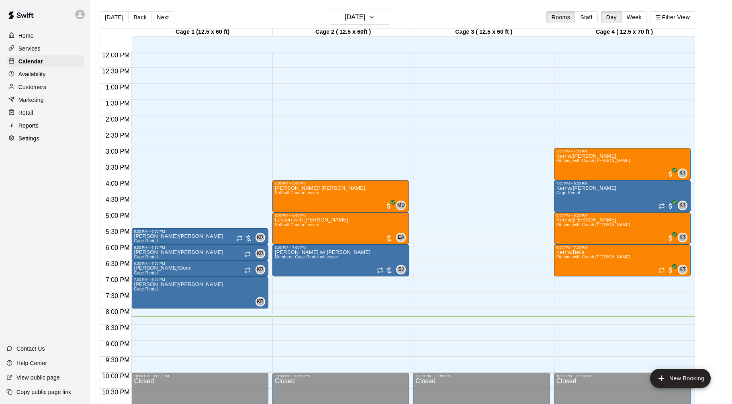
click at [50, 88] on div "Customers" at bounding box center [45, 87] width 78 height 12
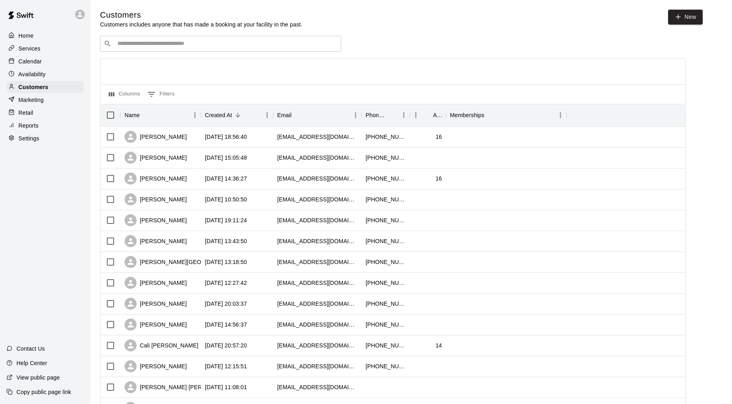
click at [182, 44] on input "Search customers by name or email" at bounding box center [226, 44] width 223 height 8
type input "*****"
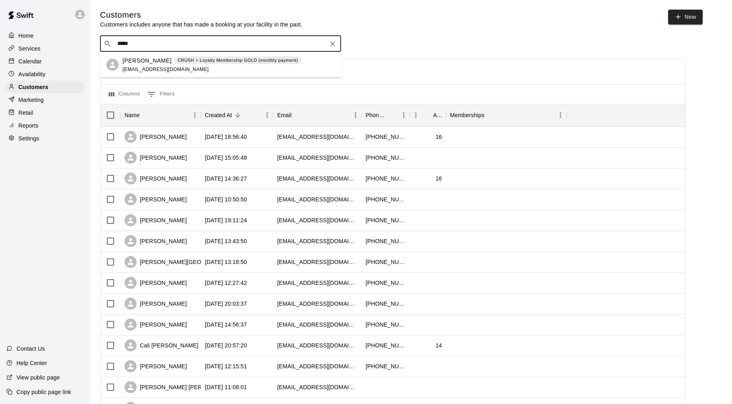
click at [185, 61] on p "CRUSH + Loyalty Membership GOLD (monthly payment)" at bounding box center [238, 60] width 120 height 7
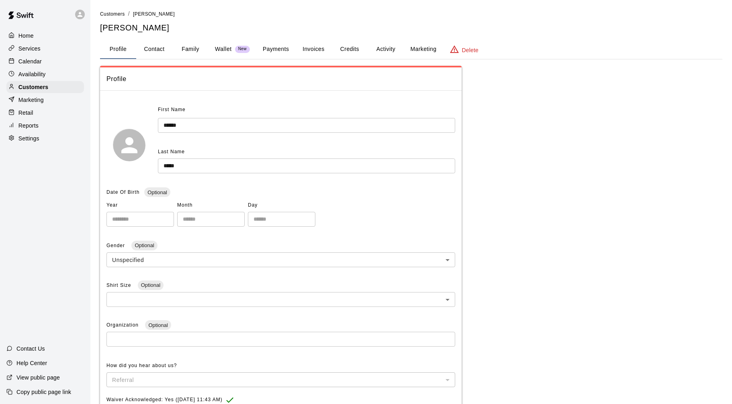
click at [289, 46] on button "Payments" at bounding box center [275, 49] width 39 height 19
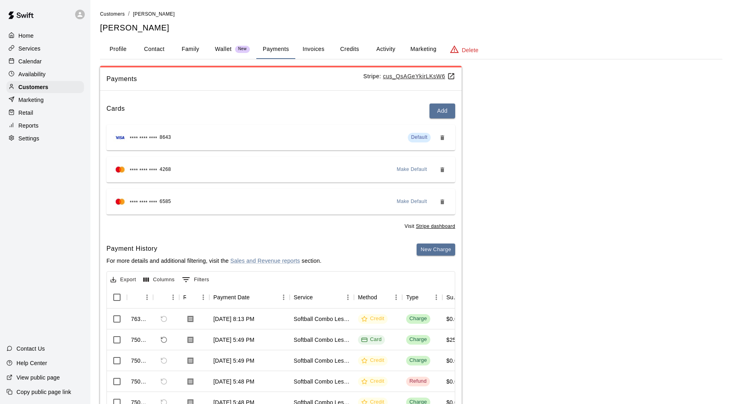
click at [421, 202] on span "Make Default" at bounding box center [412, 202] width 31 height 8
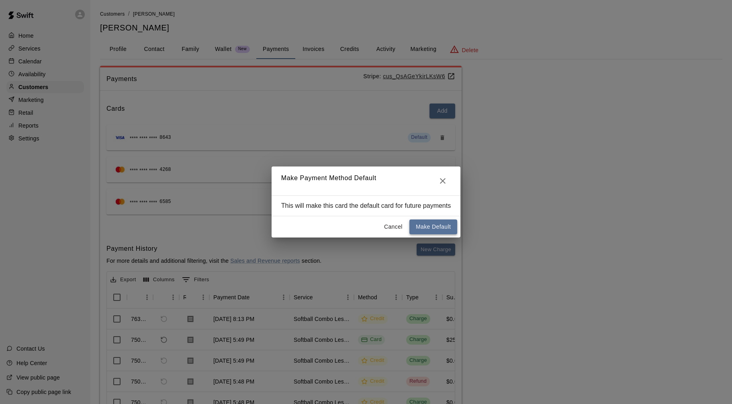
click at [434, 231] on button "Make Default" at bounding box center [433, 227] width 48 height 15
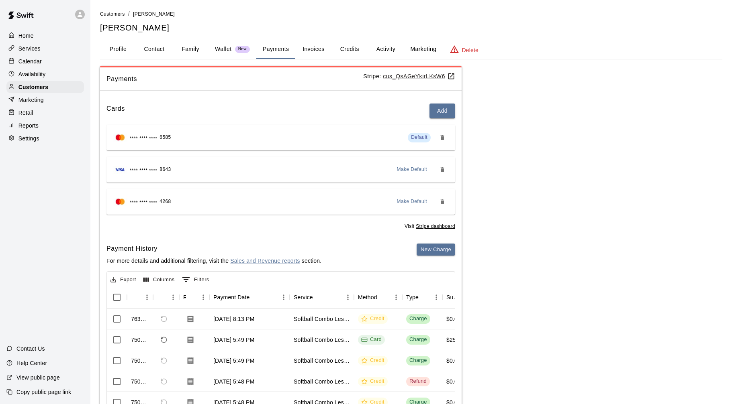
click at [68, 58] on div "Calendar" at bounding box center [45, 61] width 78 height 12
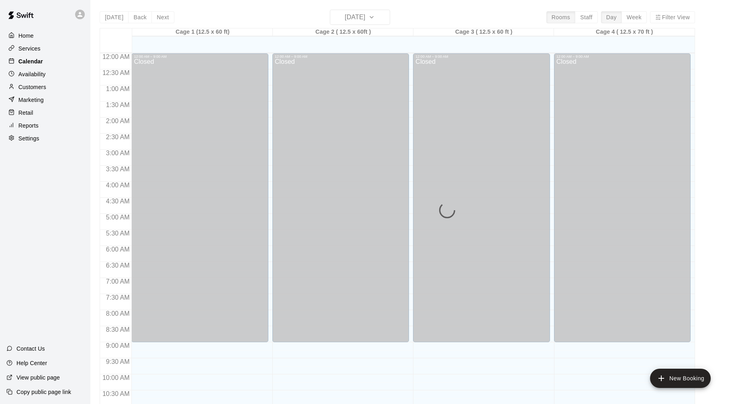
scroll to position [387, 0]
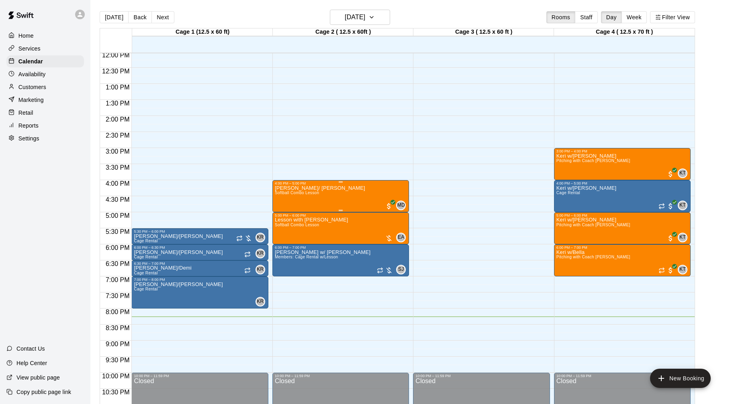
click at [378, 198] on div "[PERSON_NAME]/ Hayden Softball Combo Lesson MD 0" at bounding box center [341, 388] width 132 height 404
click at [287, 208] on img "edit" at bounding box center [282, 212] width 9 height 9
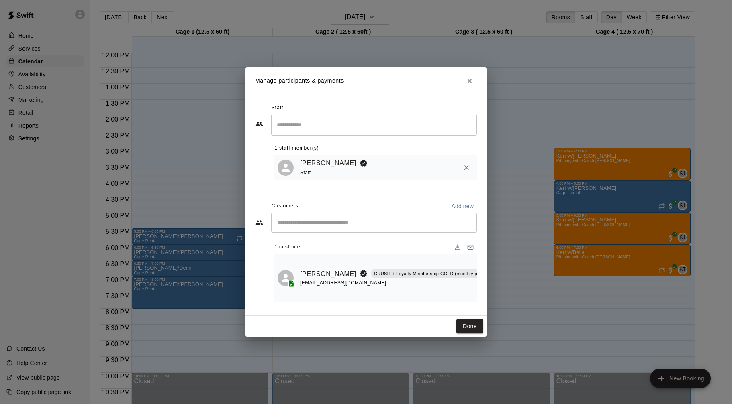
click at [413, 218] on div "​" at bounding box center [374, 223] width 206 height 20
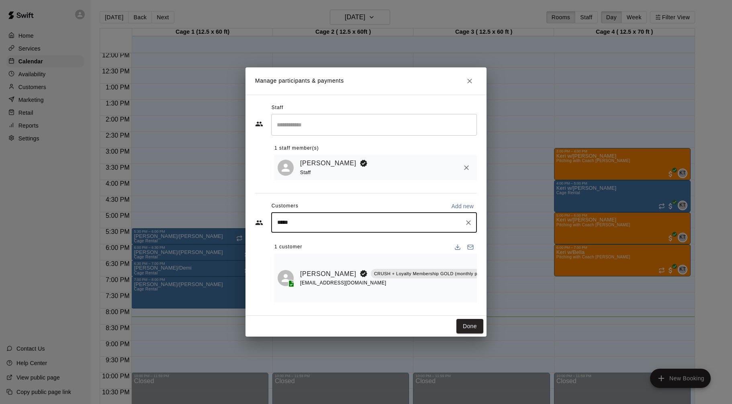
type input "******"
click at [349, 242] on p "CRUSH + Loyalty Membership GOLD (monthly payment)" at bounding box center [409, 241] width 120 height 7
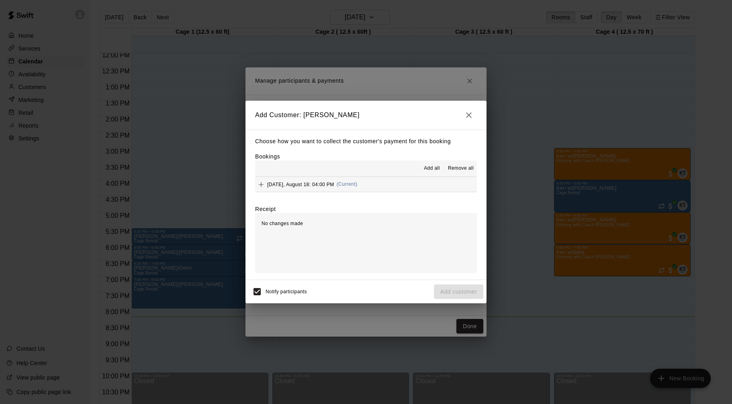
click at [394, 184] on button "[DATE], August 18: 04:00 PM (Current)" at bounding box center [366, 184] width 222 height 15
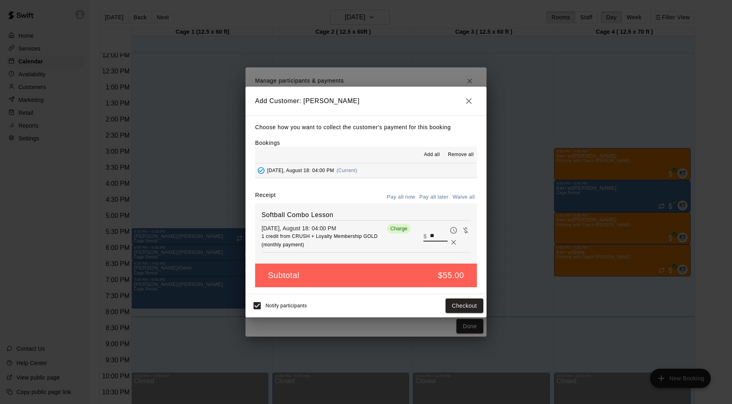
click at [433, 235] on input "**" at bounding box center [439, 236] width 18 height 10
type input "**"
click at [470, 306] on button "Checkout" at bounding box center [464, 306] width 38 height 15
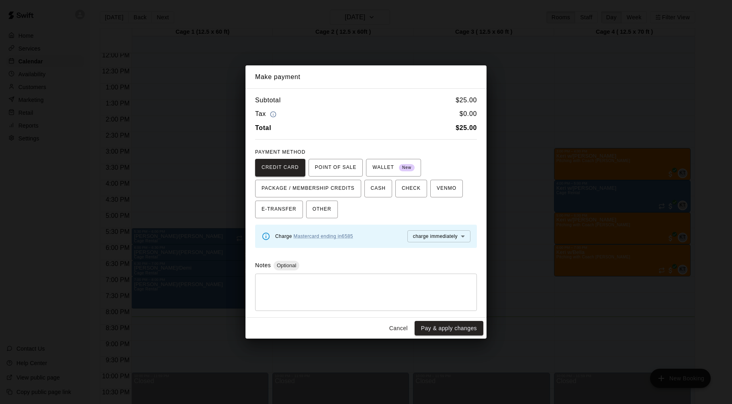
click at [461, 329] on button "Pay & apply changes" at bounding box center [448, 328] width 69 height 15
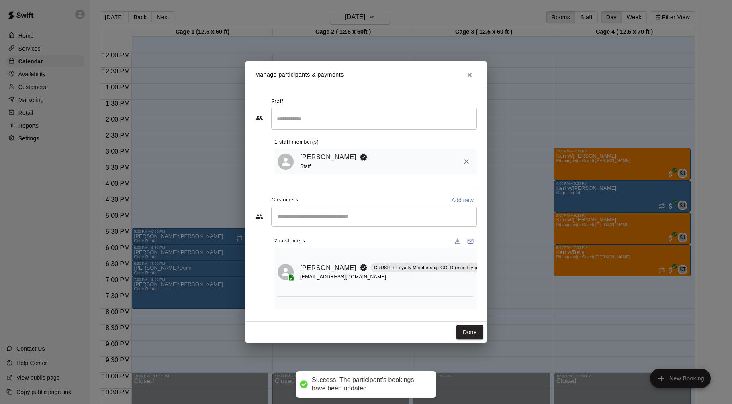
click at [476, 333] on button "Done" at bounding box center [469, 332] width 27 height 15
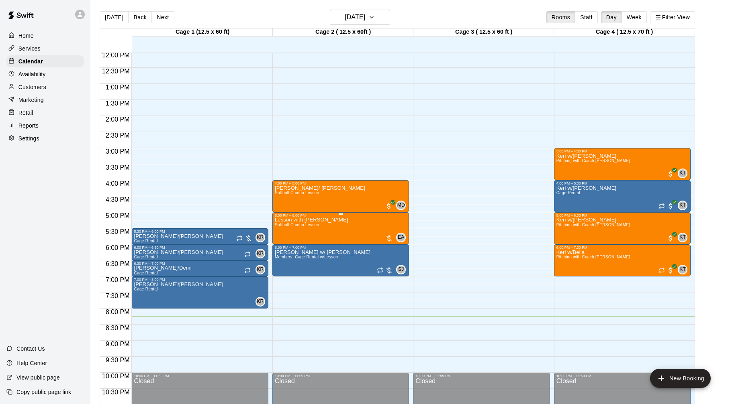
click at [390, 237] on div at bounding box center [389, 239] width 8 height 8
click at [397, 261] on img "edit" at bounding box center [393, 261] width 9 height 9
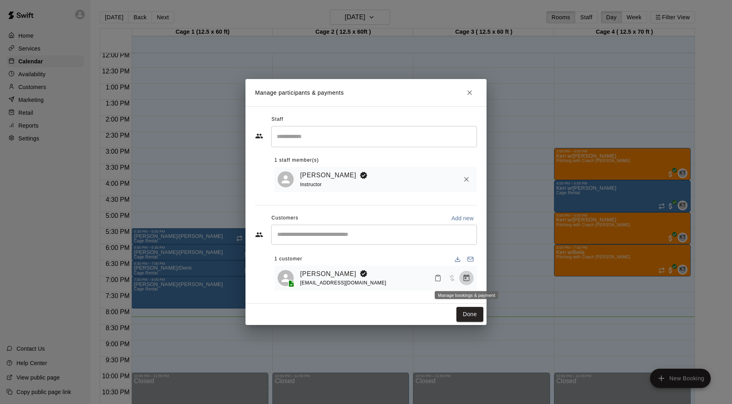
click at [469, 279] on icon "Manage bookings & payment" at bounding box center [466, 278] width 6 height 7
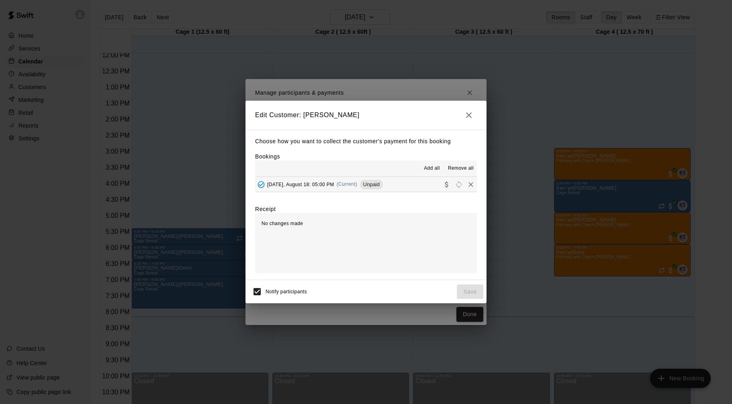
click at [405, 189] on button "[DATE], August 18: 05:00 PM (Current) Unpaid" at bounding box center [366, 184] width 222 height 15
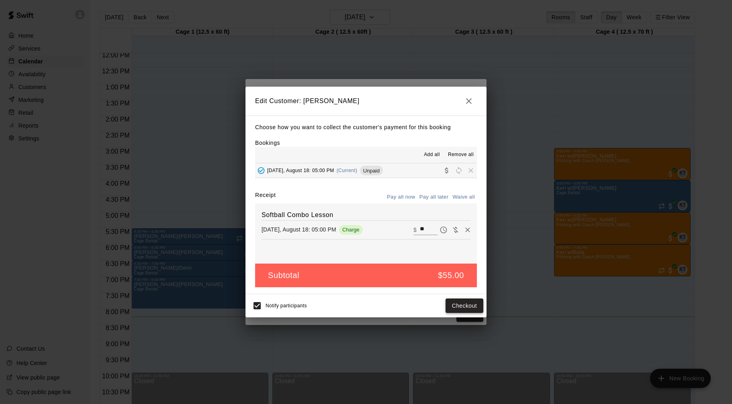
click at [465, 308] on button "Checkout" at bounding box center [464, 306] width 38 height 15
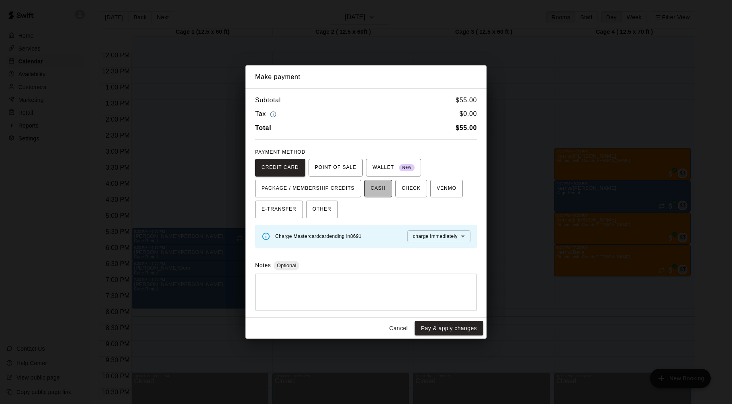
click at [378, 194] on span "CASH" at bounding box center [378, 188] width 15 height 13
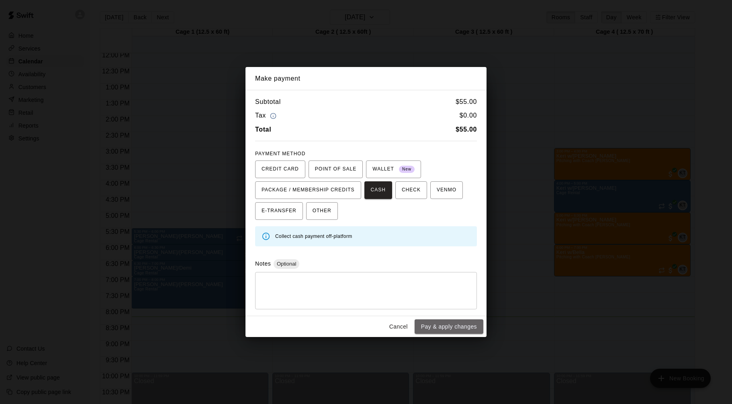
click at [426, 325] on button "Pay & apply changes" at bounding box center [448, 327] width 69 height 15
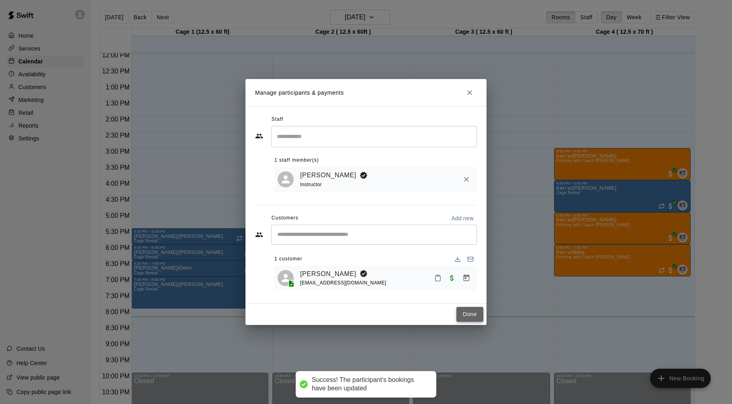
click at [459, 314] on button "Done" at bounding box center [469, 314] width 27 height 15
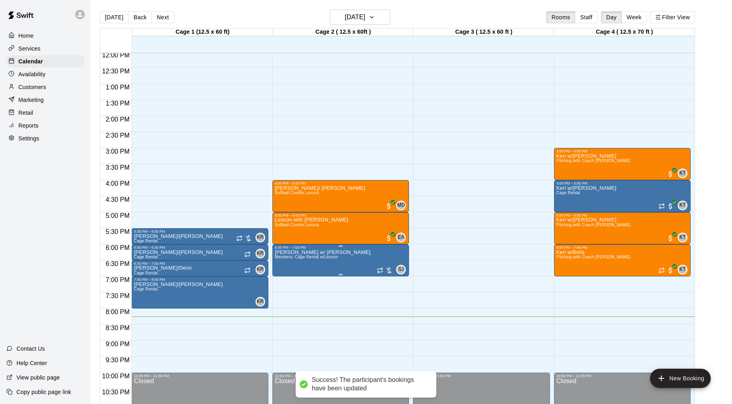
click at [391, 271] on div at bounding box center [385, 271] width 16 height 8
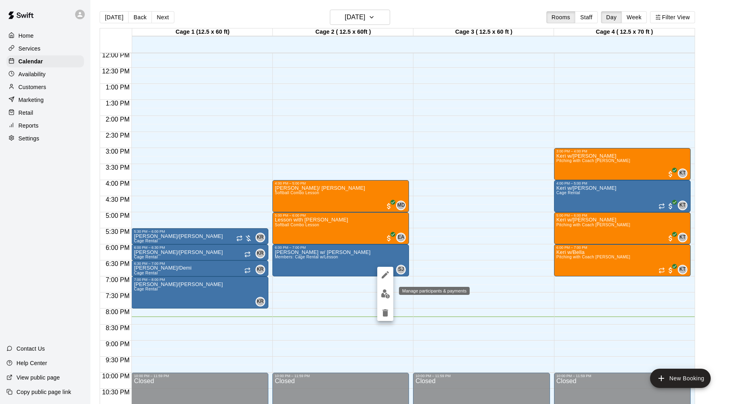
click at [385, 299] on button "edit" at bounding box center [385, 294] width 16 height 16
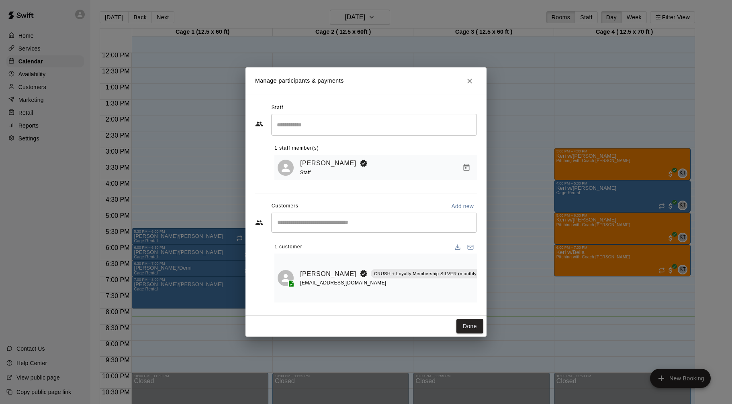
scroll to position [0, 16]
click at [489, 290] on icon "Manage bookings & payment" at bounding box center [492, 292] width 6 height 7
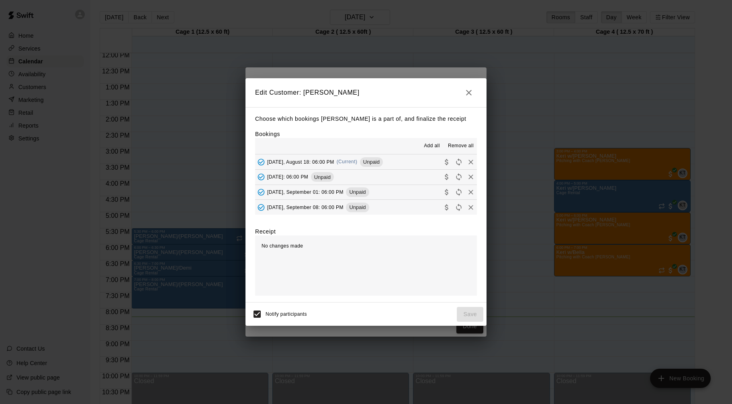
click at [397, 161] on button "[DATE], August 18: 06:00 PM (Current) Unpaid" at bounding box center [366, 162] width 222 height 15
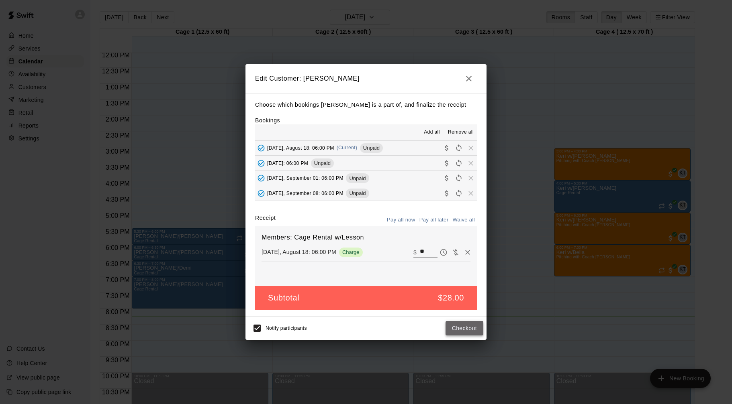
click at [468, 328] on button "Checkout" at bounding box center [464, 328] width 38 height 15
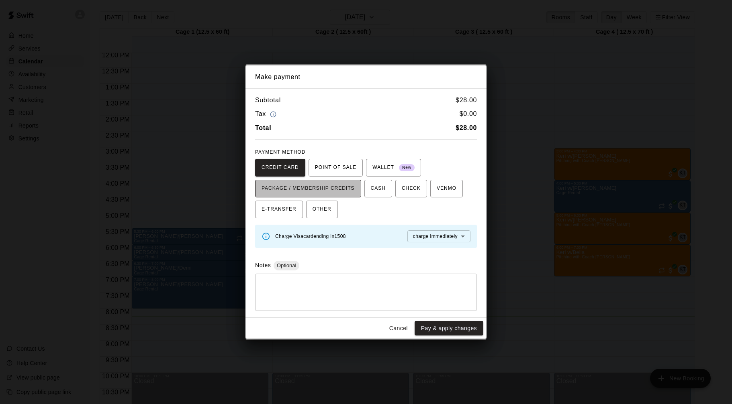
click at [351, 188] on span "PACKAGE / MEMBERSHIP CREDITS" at bounding box center [307, 188] width 93 height 13
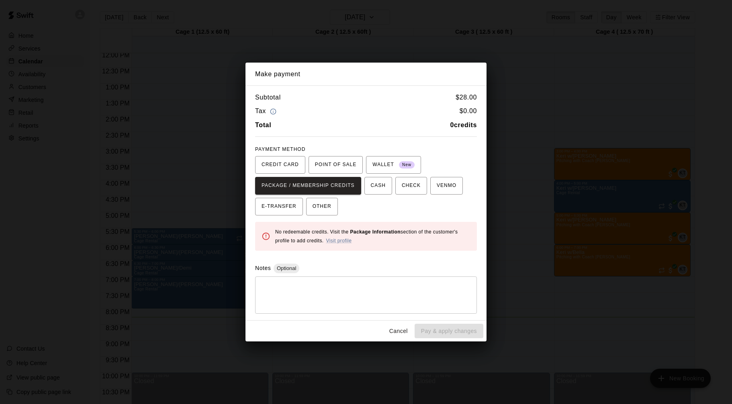
click at [398, 332] on button "Cancel" at bounding box center [399, 331] width 26 height 15
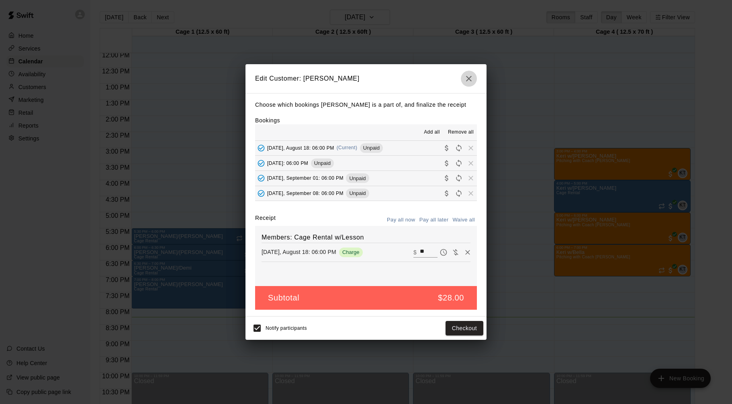
click at [472, 78] on icon "button" at bounding box center [469, 79] width 10 height 10
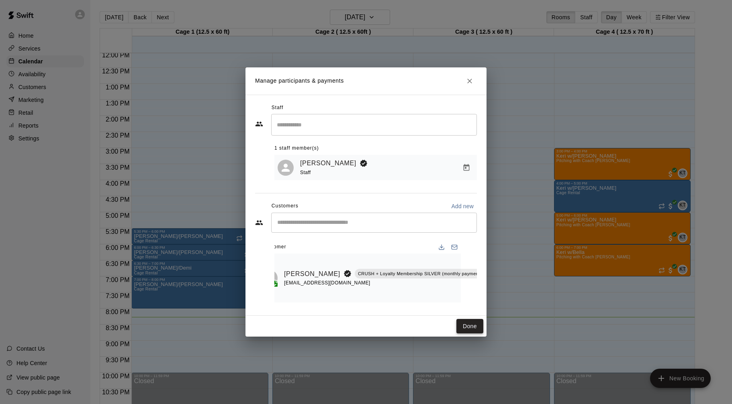
click at [472, 326] on button "Done" at bounding box center [469, 326] width 27 height 15
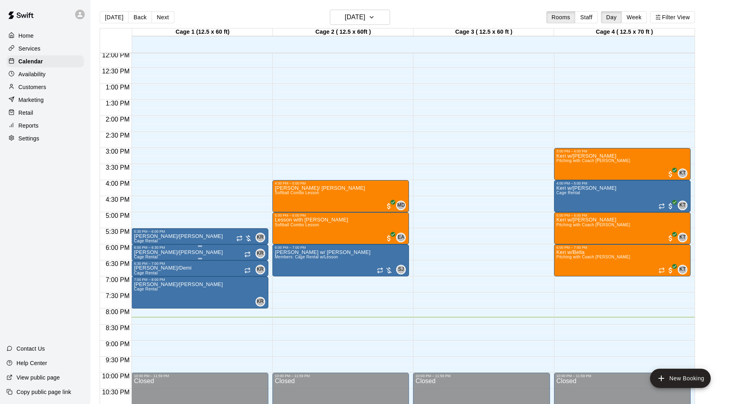
click at [138, 293] on icon "delete" at bounding box center [142, 297] width 10 height 10
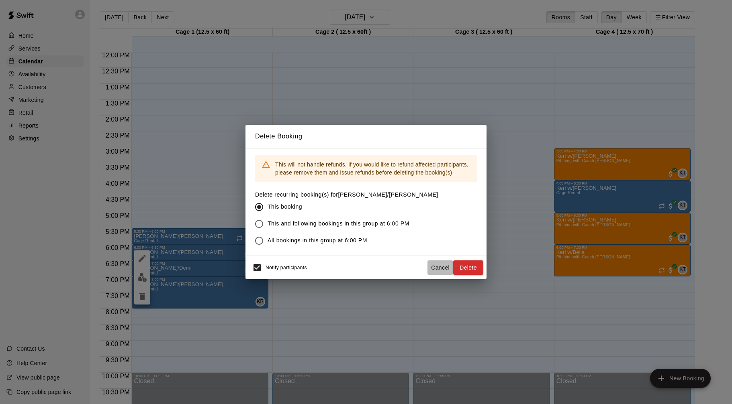
click at [441, 272] on button "Cancel" at bounding box center [440, 268] width 26 height 15
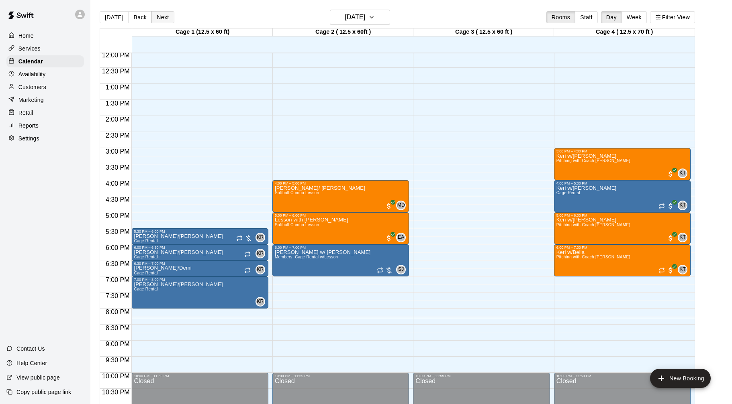
click at [165, 14] on button "Next" at bounding box center [162, 17] width 22 height 12
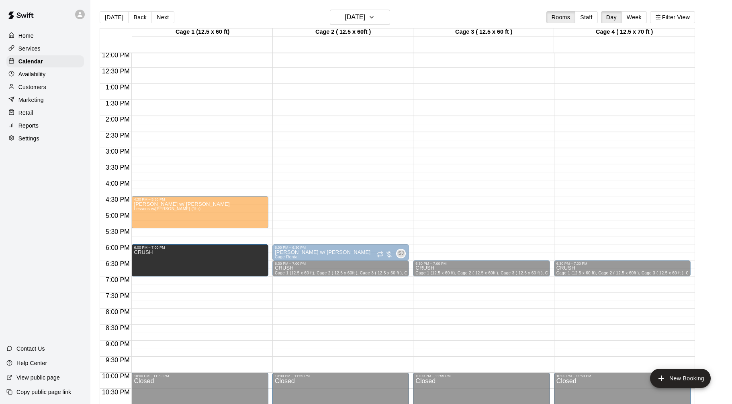
drag, startPoint x: 201, startPoint y: 262, endPoint x: 203, endPoint y: 249, distance: 13.4
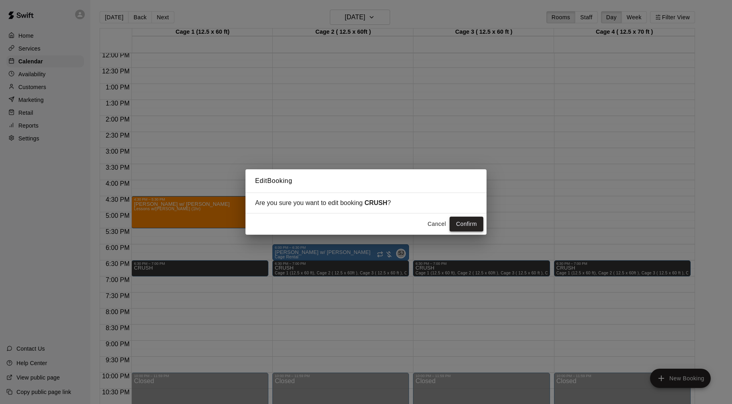
click at [470, 220] on button "Confirm" at bounding box center [466, 224] width 34 height 15
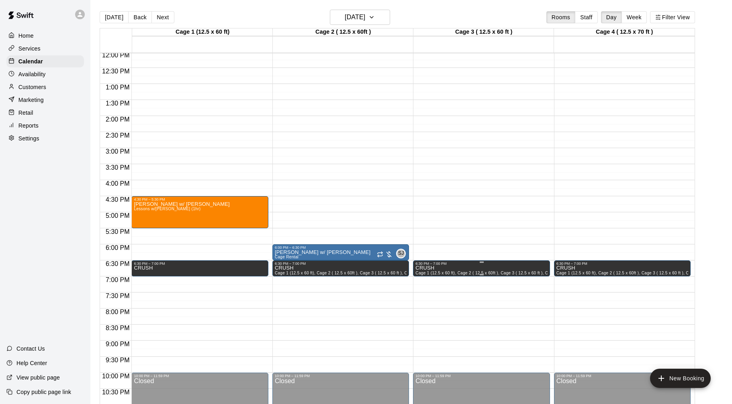
click at [437, 264] on div "6:30 PM – 7:00 PM" at bounding box center [481, 264] width 132 height 4
click at [475, 248] on div at bounding box center [366, 202] width 732 height 404
click at [667, 380] on button "New Booking" at bounding box center [680, 378] width 61 height 19
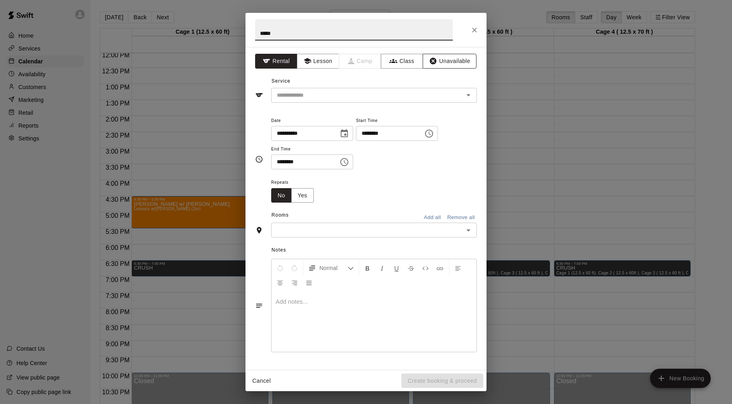
type input "*****"
click at [463, 61] on button "Unavailable" at bounding box center [450, 61] width 54 height 15
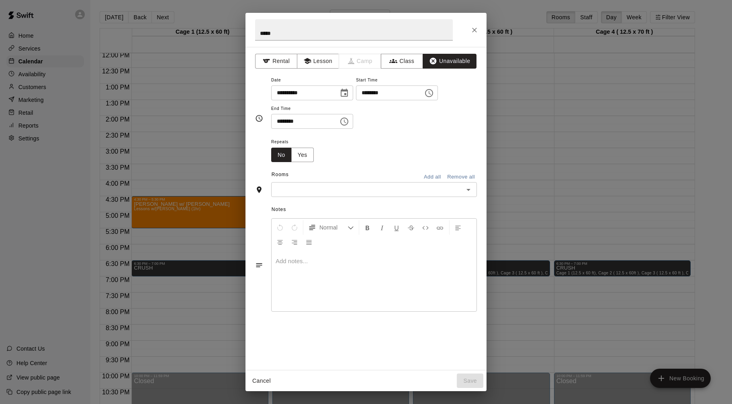
click at [370, 93] on input "********" at bounding box center [387, 93] width 62 height 15
type input "********"
click at [281, 120] on input "********" at bounding box center [302, 121] width 62 height 15
type input "********"
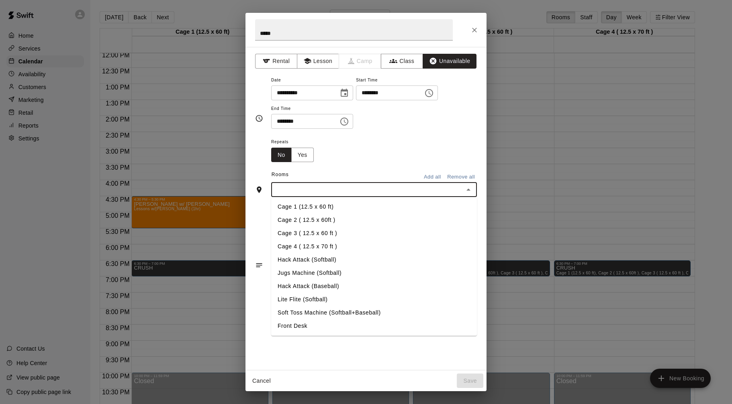
click at [323, 190] on input "text" at bounding box center [368, 190] width 188 height 10
drag, startPoint x: 327, startPoint y: 239, endPoint x: 336, endPoint y: 230, distance: 12.2
click at [327, 239] on li "Cage 3 ( 12.5 x 60 ft )" at bounding box center [374, 233] width 206 height 13
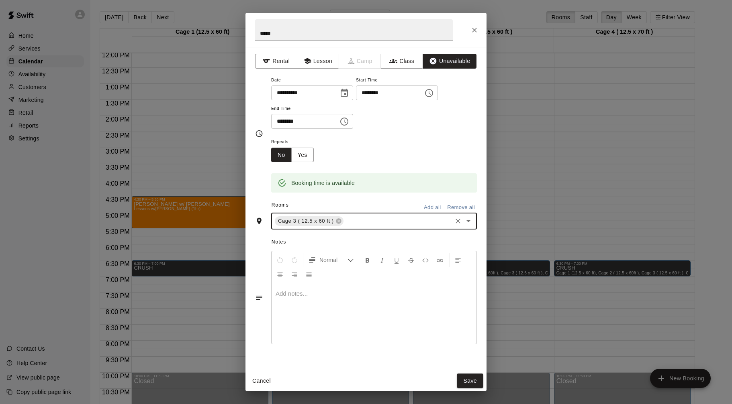
click at [360, 220] on input "text" at bounding box center [398, 221] width 106 height 10
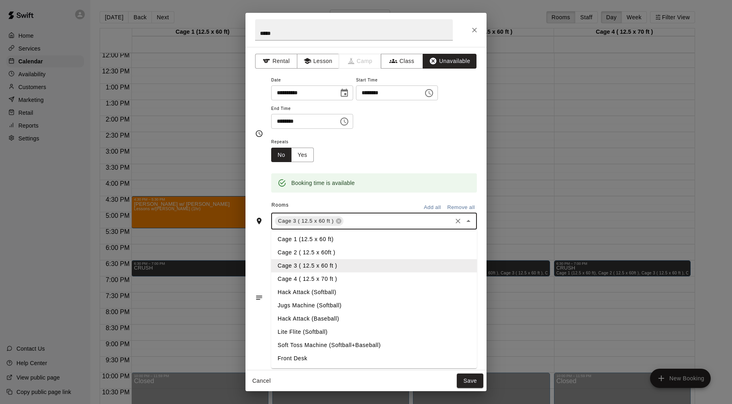
drag, startPoint x: 356, startPoint y: 278, endPoint x: 360, endPoint y: 276, distance: 4.5
click at [356, 277] on li "Cage 4 ( 12.5 x 70 ft )" at bounding box center [374, 279] width 206 height 13
click at [429, 223] on input "text" at bounding box center [432, 221] width 35 height 10
click at [379, 241] on li "Cage 1 (12.5 x 60 ft)" at bounding box center [374, 239] width 206 height 13
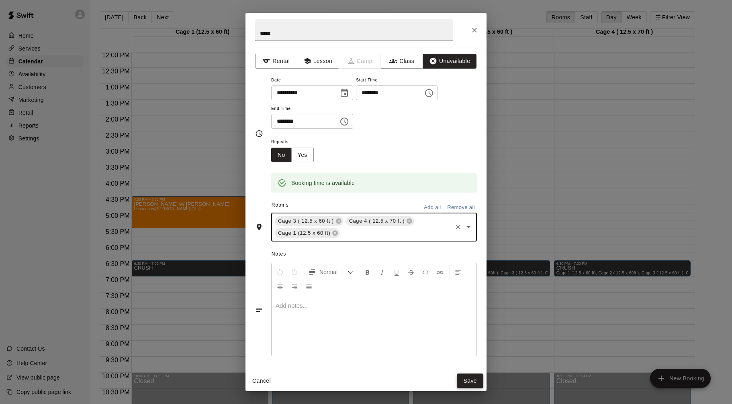
click at [475, 385] on button "Save" at bounding box center [470, 381] width 27 height 15
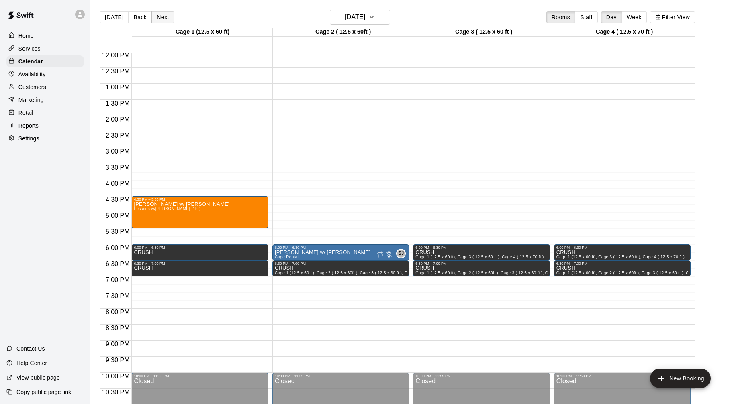
click at [160, 17] on button "Next" at bounding box center [162, 17] width 22 height 12
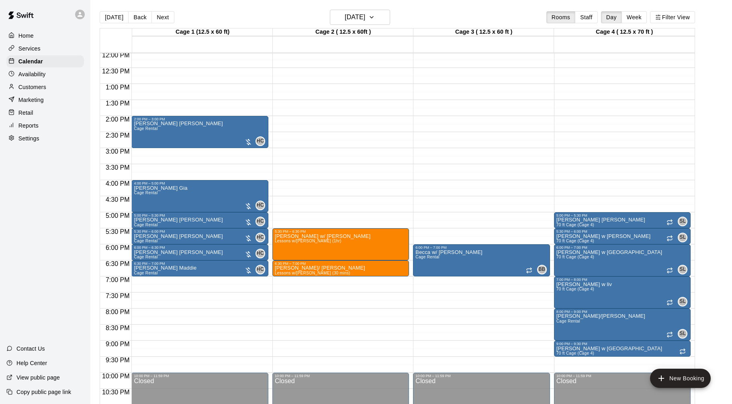
click at [165, 16] on button "Next" at bounding box center [162, 17] width 22 height 12
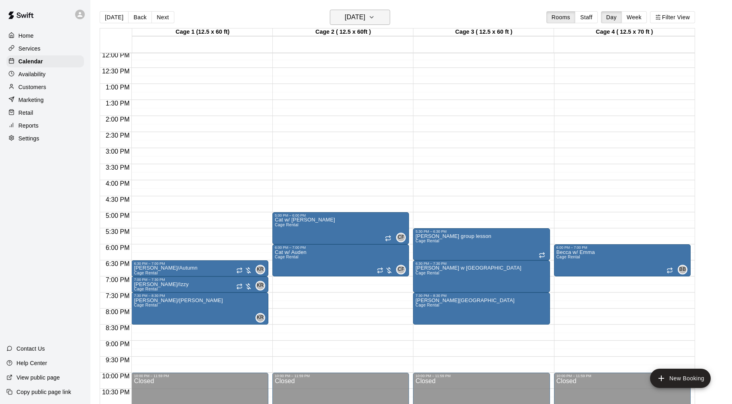
click at [365, 20] on h6 "[DATE]" at bounding box center [355, 17] width 20 height 11
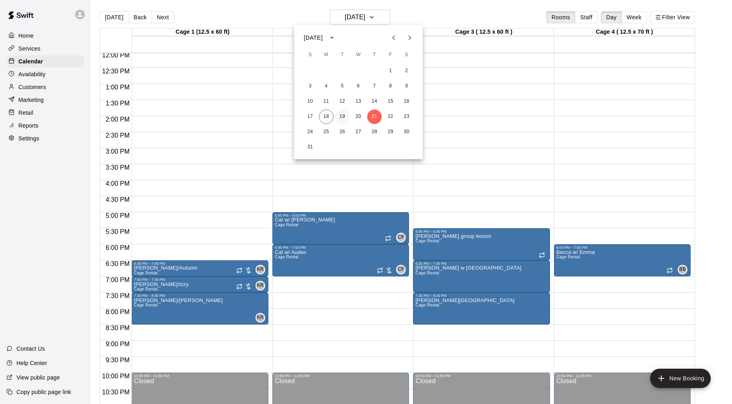
click at [338, 116] on button "19" at bounding box center [342, 117] width 14 height 14
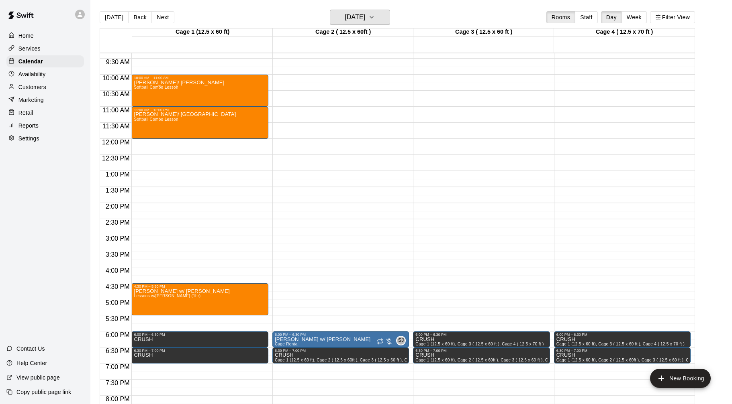
scroll to position [305, 0]
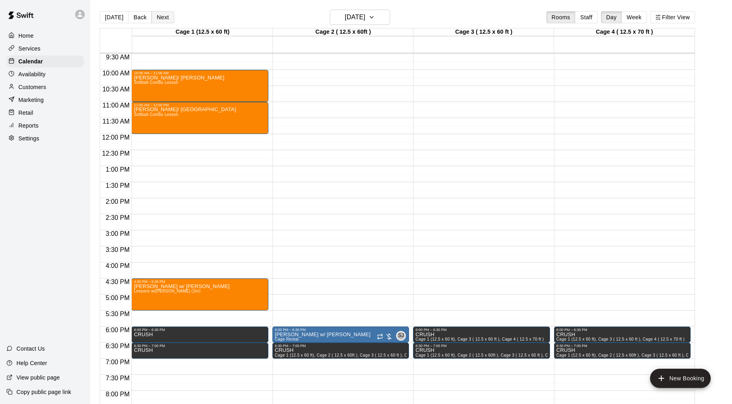
click at [154, 15] on button "Next" at bounding box center [162, 17] width 22 height 12
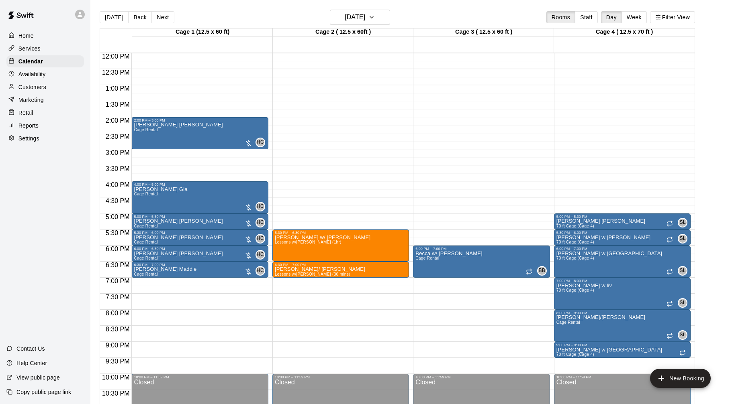
scroll to position [389, 0]
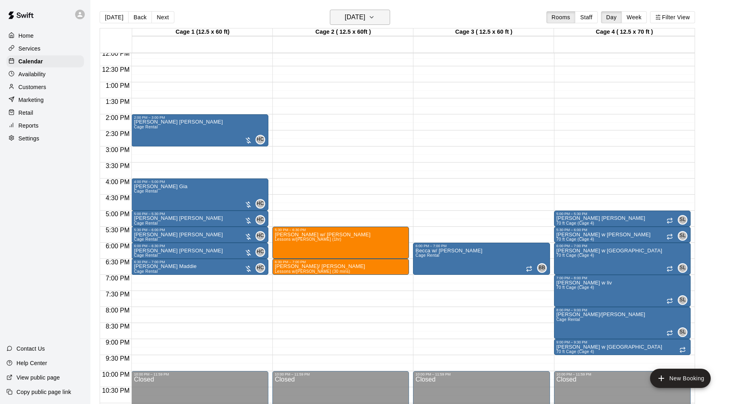
click at [365, 14] on h6 "[DATE]" at bounding box center [355, 17] width 20 height 11
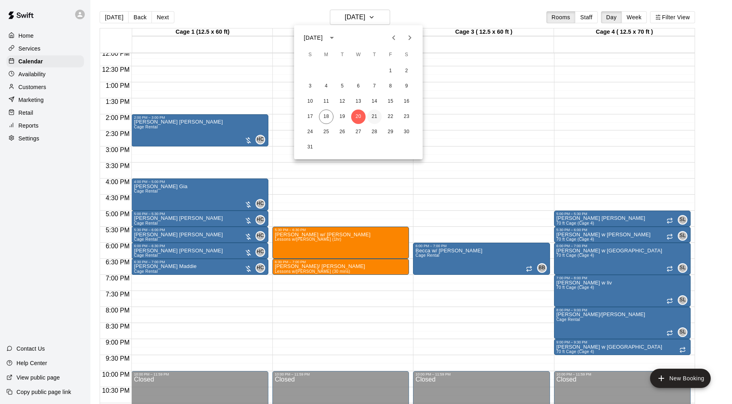
click at [374, 116] on button "21" at bounding box center [374, 117] width 14 height 14
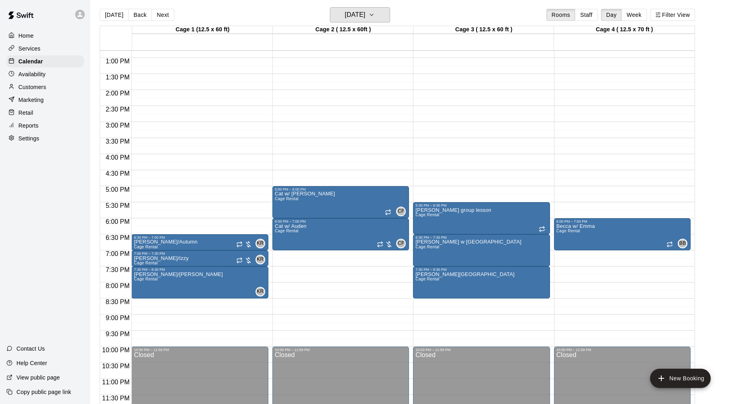
scroll to position [0, 0]
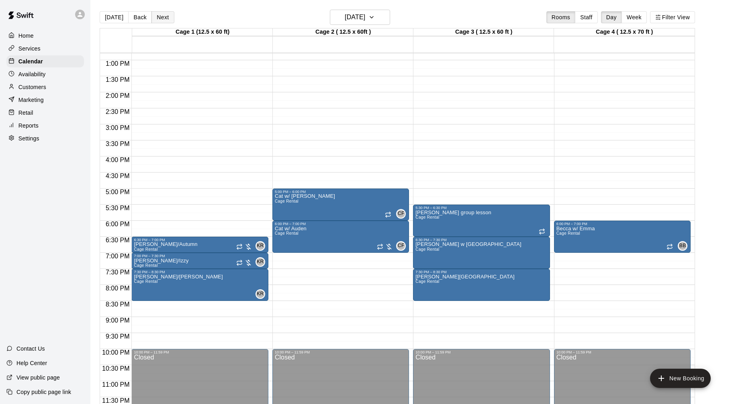
click at [157, 17] on button "Next" at bounding box center [162, 17] width 22 height 12
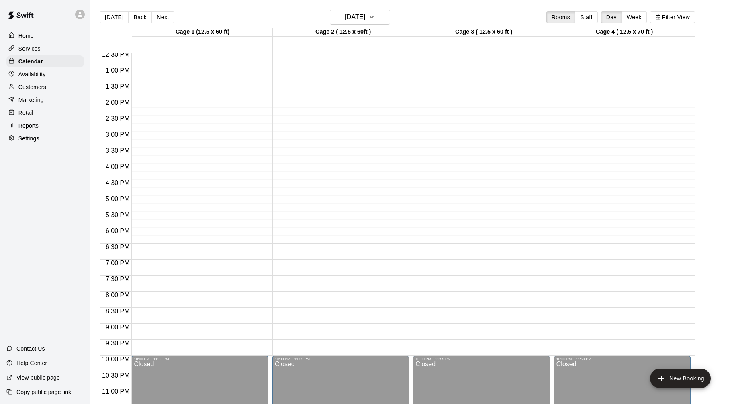
scroll to position [411, 0]
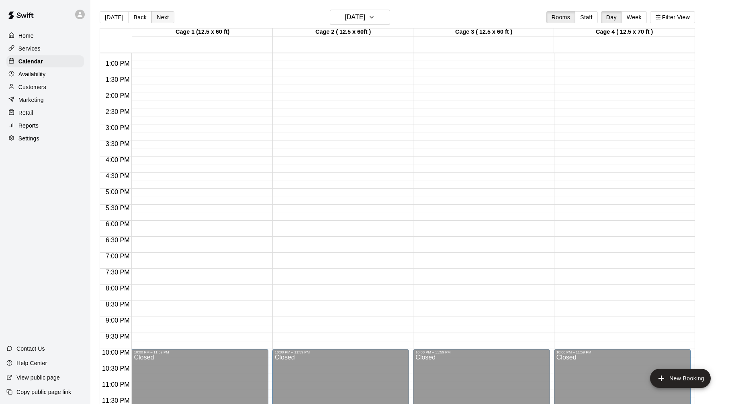
click at [166, 22] on button "Next" at bounding box center [162, 17] width 22 height 12
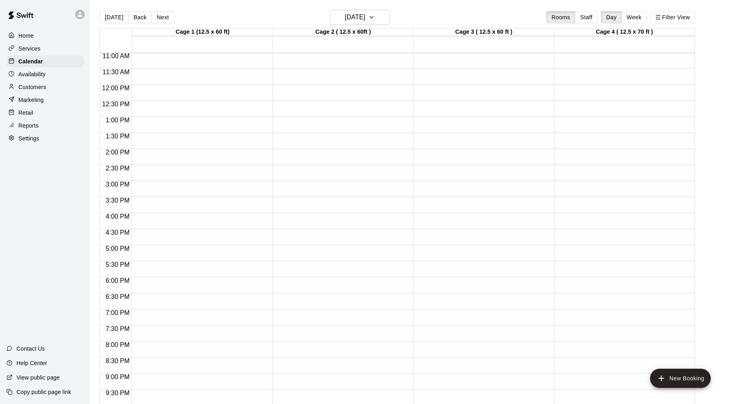
scroll to position [367, 0]
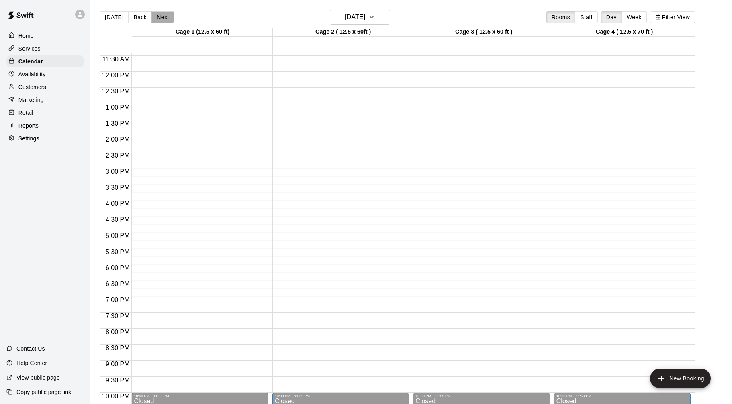
drag, startPoint x: 165, startPoint y: 13, endPoint x: 173, endPoint y: 22, distance: 11.9
click at [165, 13] on button "Next" at bounding box center [162, 17] width 22 height 12
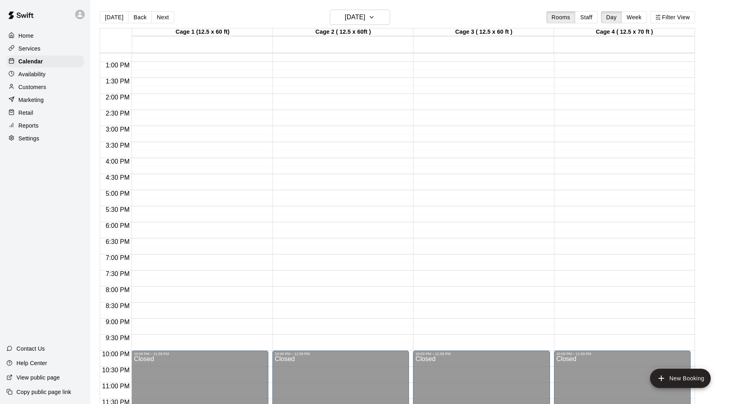
scroll to position [411, 0]
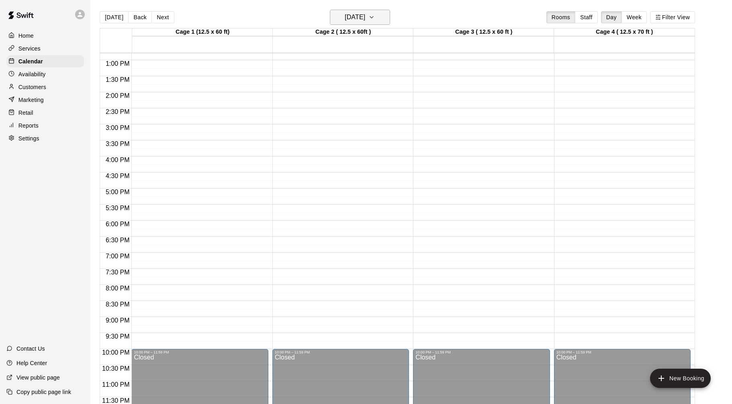
click at [338, 24] on button "[DATE]" at bounding box center [360, 17] width 60 height 15
click at [327, 112] on button "18" at bounding box center [326, 117] width 14 height 14
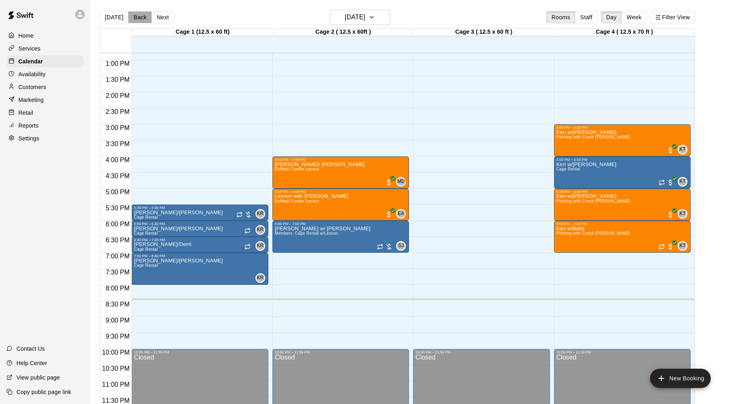
click at [139, 18] on button "Back" at bounding box center [140, 17] width 24 height 12
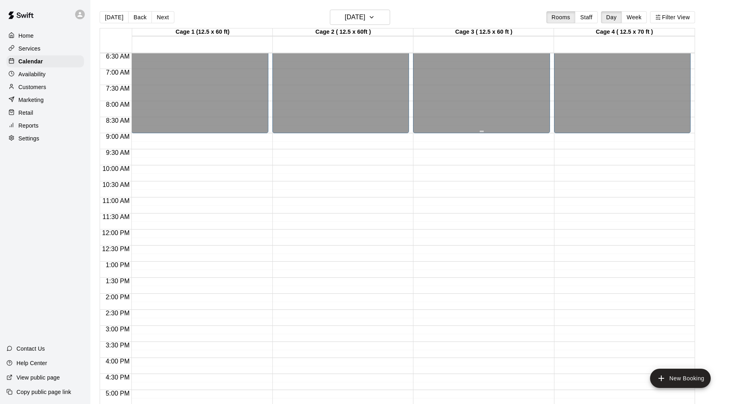
scroll to position [208, 0]
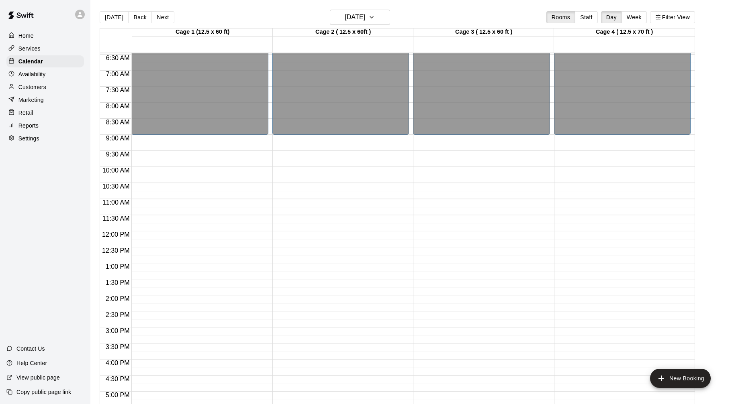
click at [136, 24] on div "[DATE] Back [DATE][DATE] Rooms Staff Day Week Filter View" at bounding box center [397, 19] width 595 height 18
click at [141, 17] on button "Back" at bounding box center [140, 17] width 24 height 12
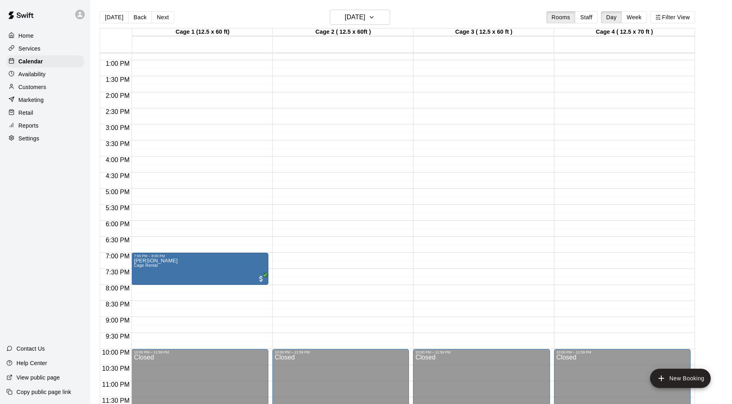
scroll to position [0, 0]
click at [139, 17] on button "Back" at bounding box center [140, 17] width 24 height 12
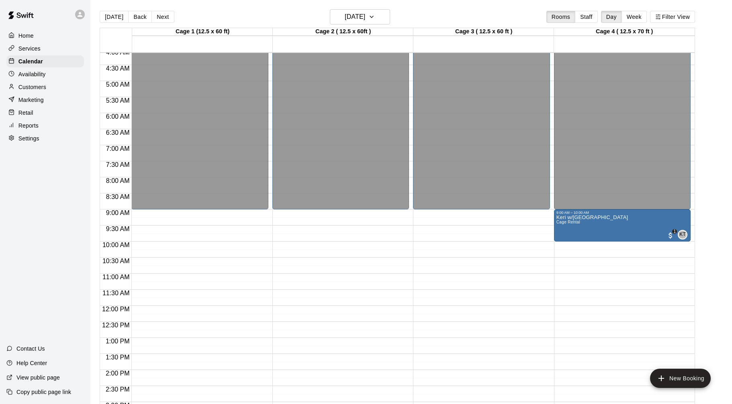
scroll to position [139, 0]
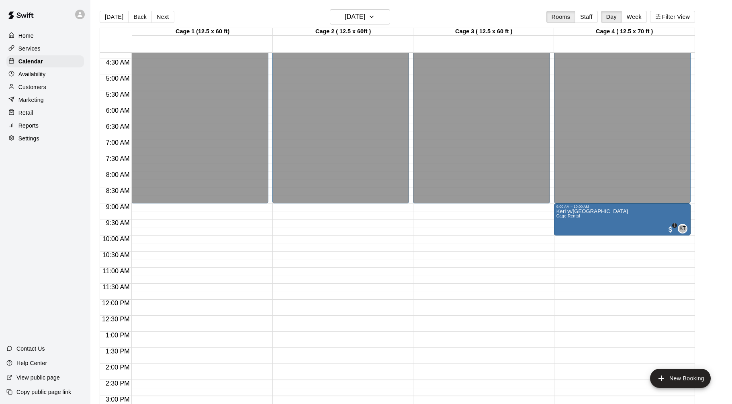
click at [139, 22] on button "Back" at bounding box center [140, 17] width 24 height 12
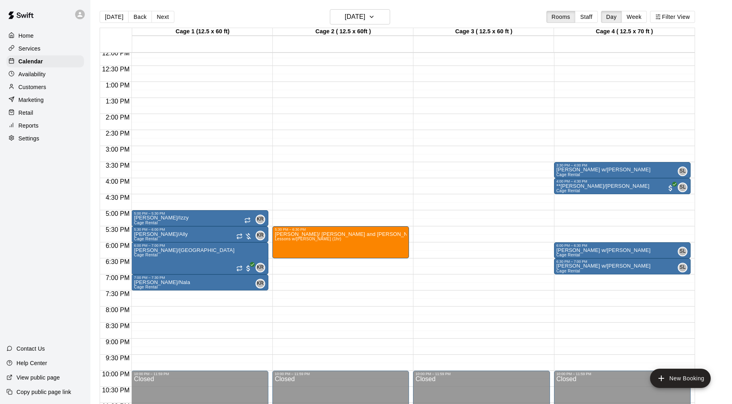
scroll to position [391, 0]
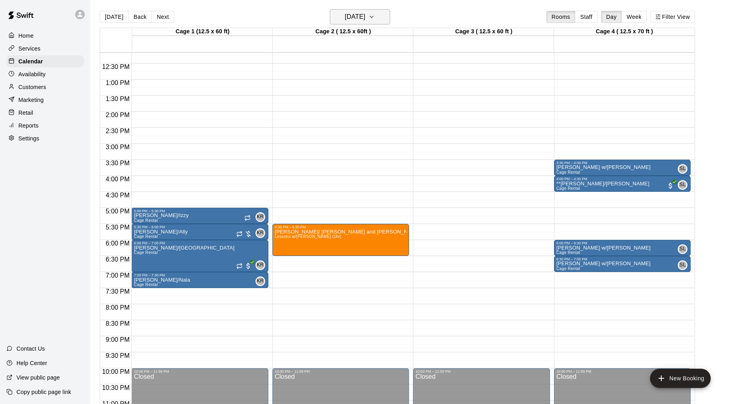
click at [365, 18] on h6 "[DATE]" at bounding box center [355, 16] width 20 height 11
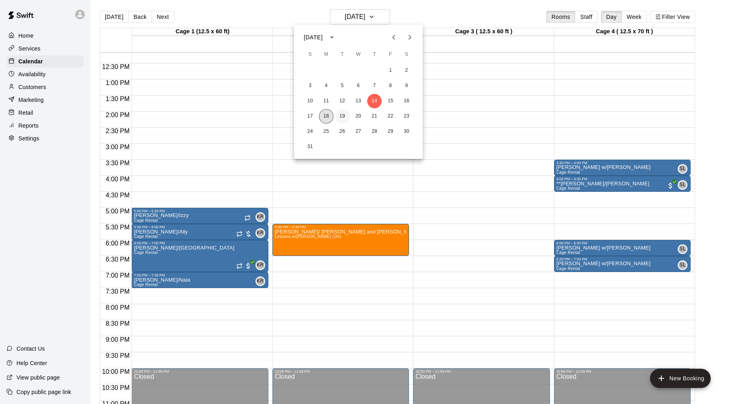
drag, startPoint x: 329, startPoint y: 118, endPoint x: 338, endPoint y: 116, distance: 9.1
click at [329, 118] on button "18" at bounding box center [326, 116] width 14 height 14
